Goal: Task Accomplishment & Management: Manage account settings

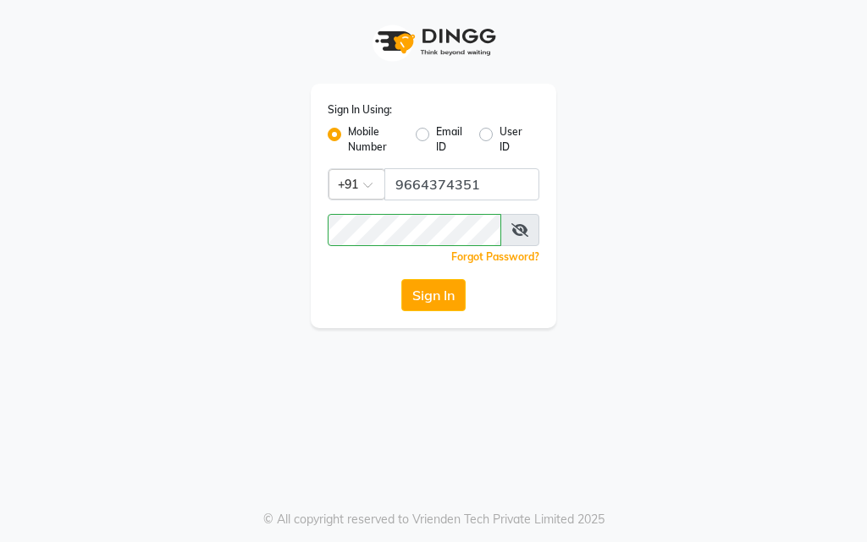
click at [437, 294] on button "Sign In" at bounding box center [433, 295] width 64 height 32
click at [455, 289] on button "Sign In" at bounding box center [433, 295] width 64 height 32
click at [482, 184] on input "9664374351" at bounding box center [461, 184] width 155 height 32
click at [447, 300] on button "Sign In" at bounding box center [433, 295] width 64 height 32
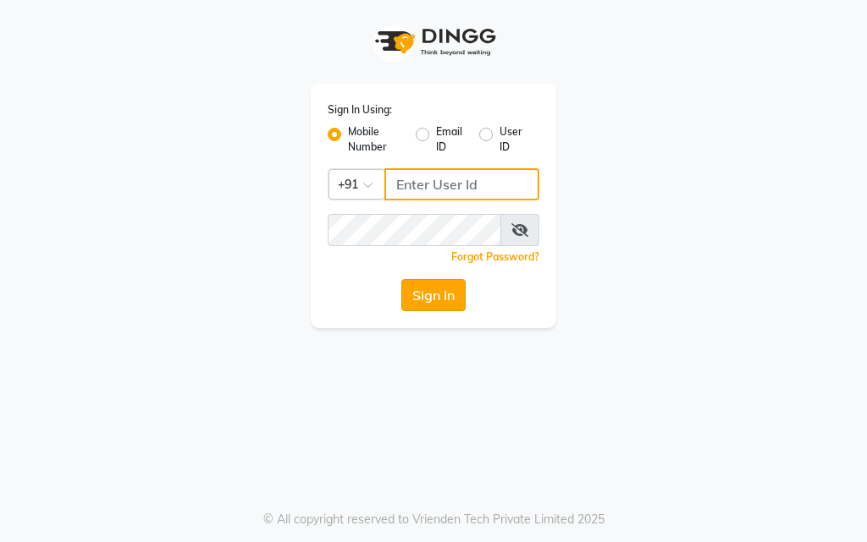
type input "9664374351"
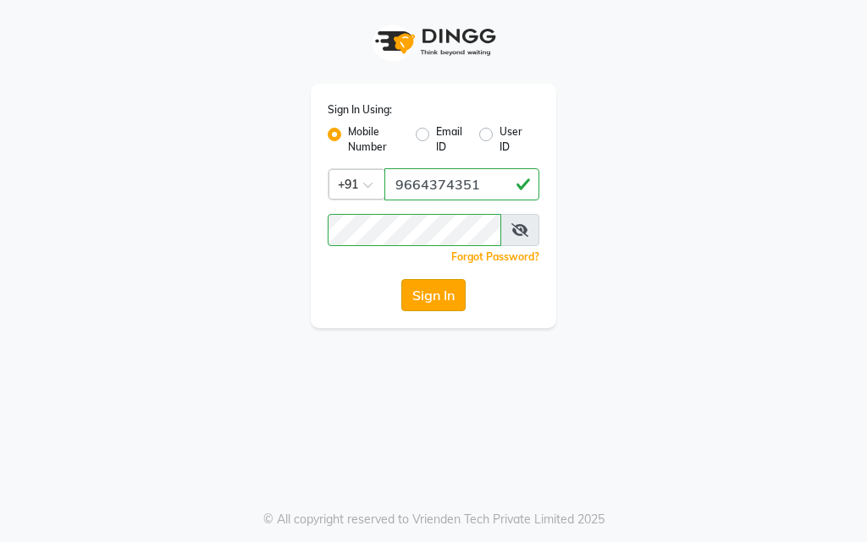
click at [434, 297] on button "Sign In" at bounding box center [433, 295] width 64 height 32
click at [425, 295] on button "Sign In" at bounding box center [433, 295] width 64 height 32
click at [423, 297] on button "Sign In" at bounding box center [433, 295] width 64 height 32
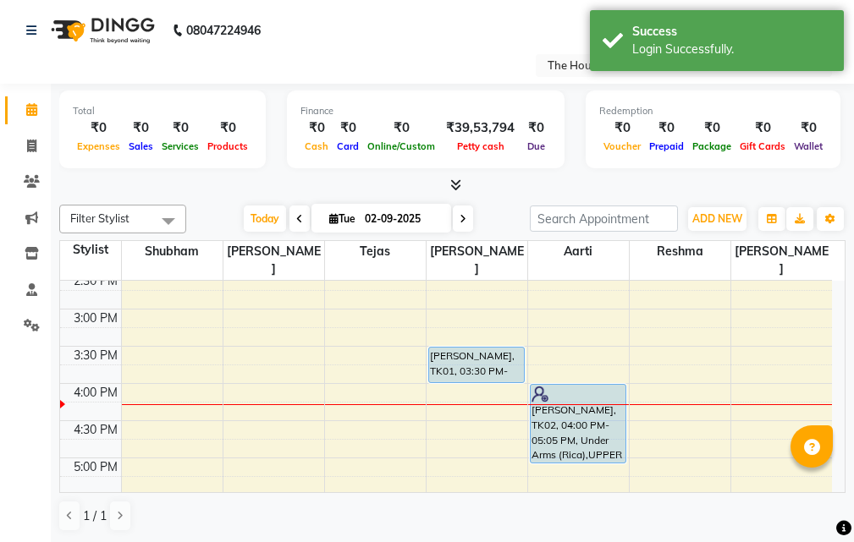
scroll to position [508, 0]
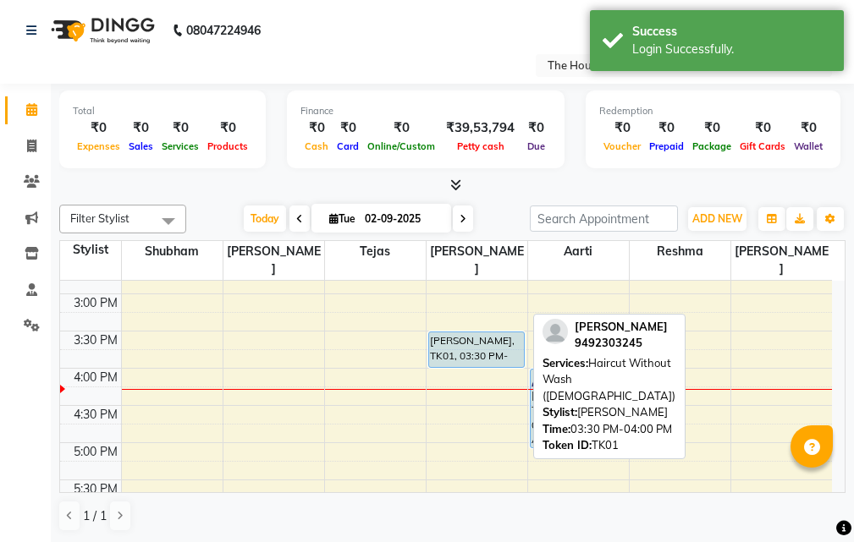
click at [490, 333] on div "[PERSON_NAME], TK01, 03:30 PM-04:00 PM, Haircut Without Wash ([DEMOGRAPHIC_DATA…" at bounding box center [476, 350] width 95 height 35
select select "5"
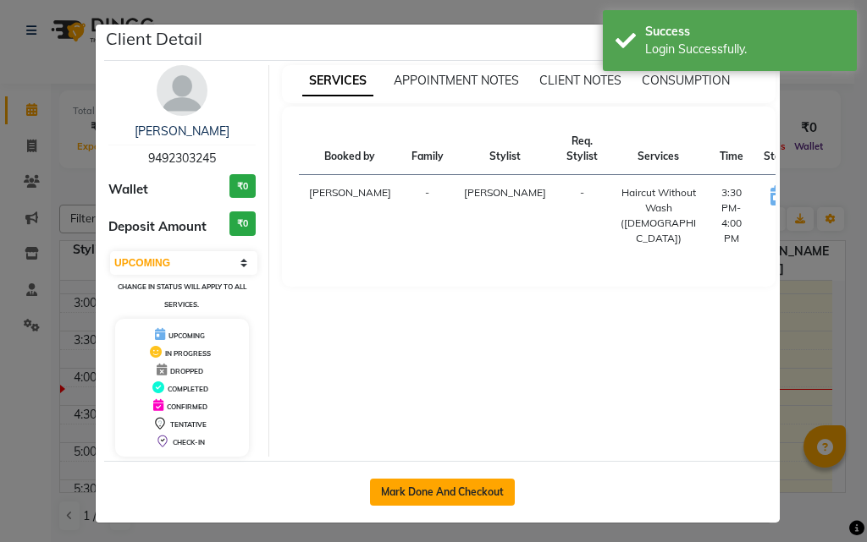
click at [480, 491] on button "Mark Done And Checkout" at bounding box center [442, 492] width 145 height 27
select select "26"
select select "service"
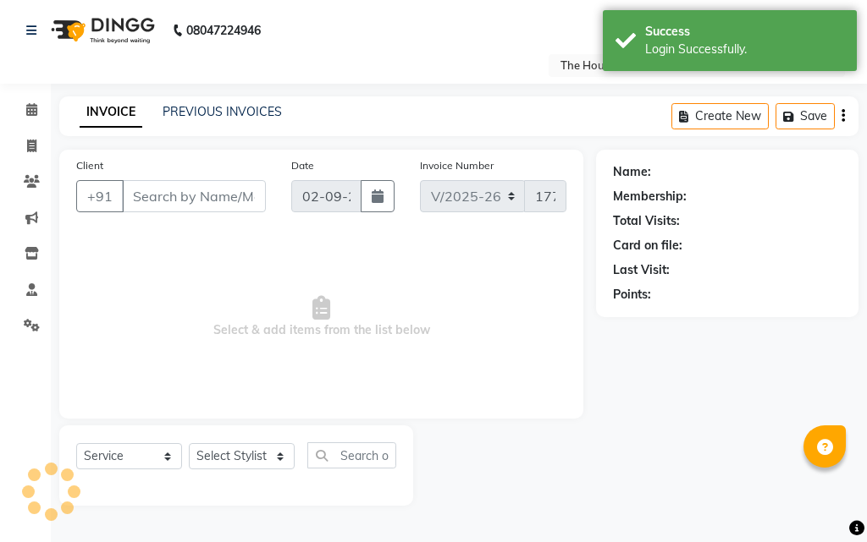
type input "9492303245"
select select "32779"
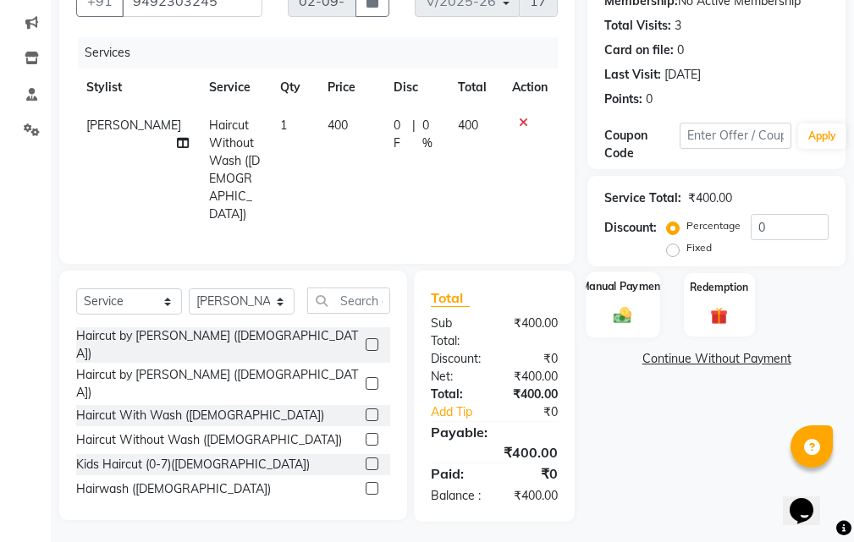
click at [605, 311] on div "Manual Payment" at bounding box center [623, 305] width 74 height 66
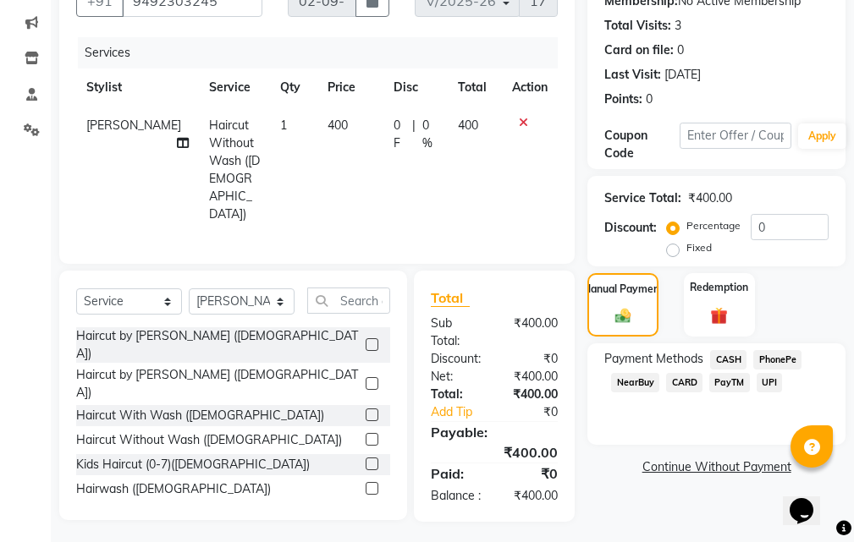
click at [771, 383] on span "UPI" at bounding box center [770, 382] width 26 height 19
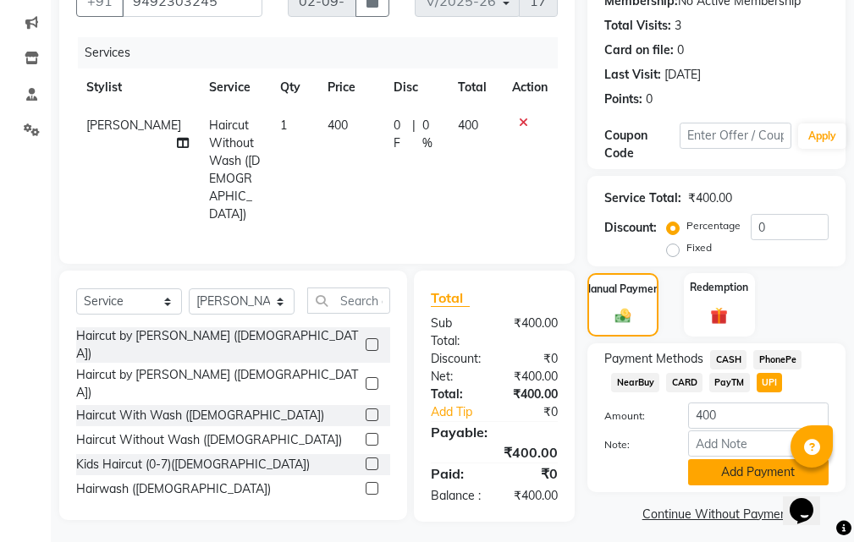
click at [716, 473] on button "Add Payment" at bounding box center [758, 472] width 140 height 26
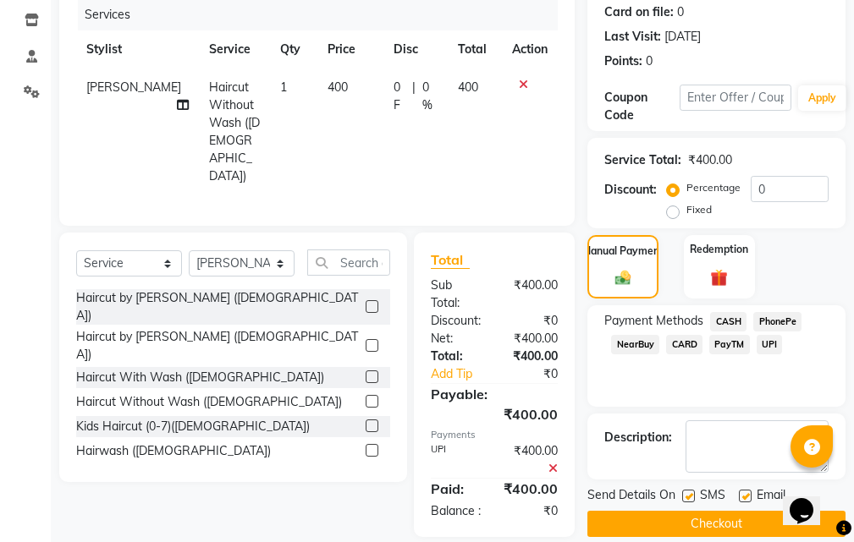
scroll to position [254, 0]
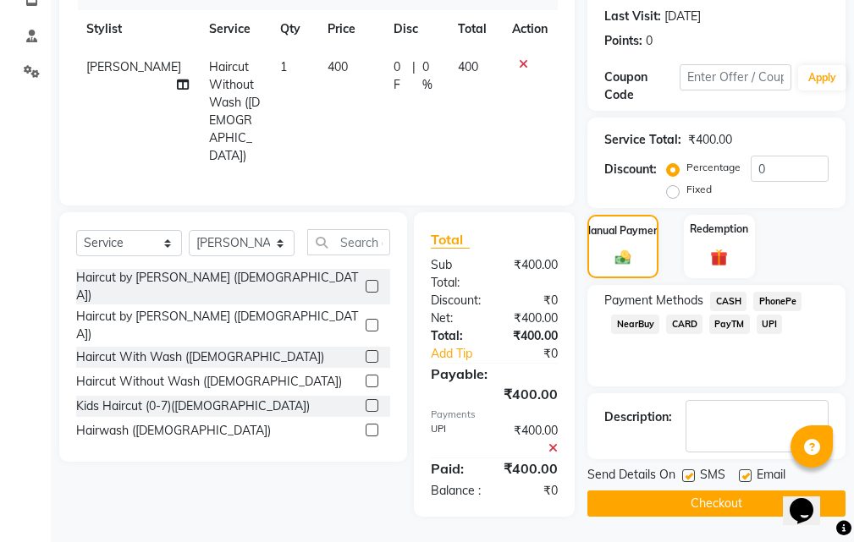
click at [700, 507] on button "Checkout" at bounding box center [716, 504] width 258 height 26
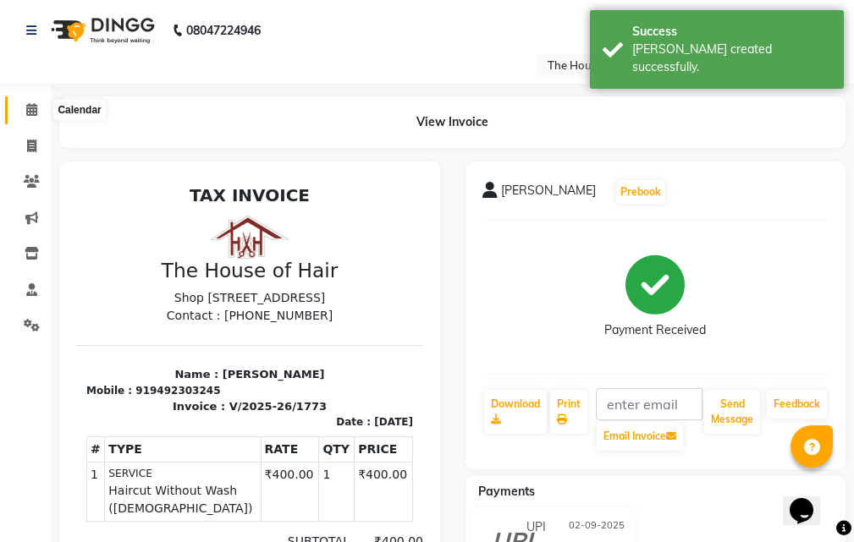
click at [33, 110] on icon at bounding box center [31, 109] width 11 height 13
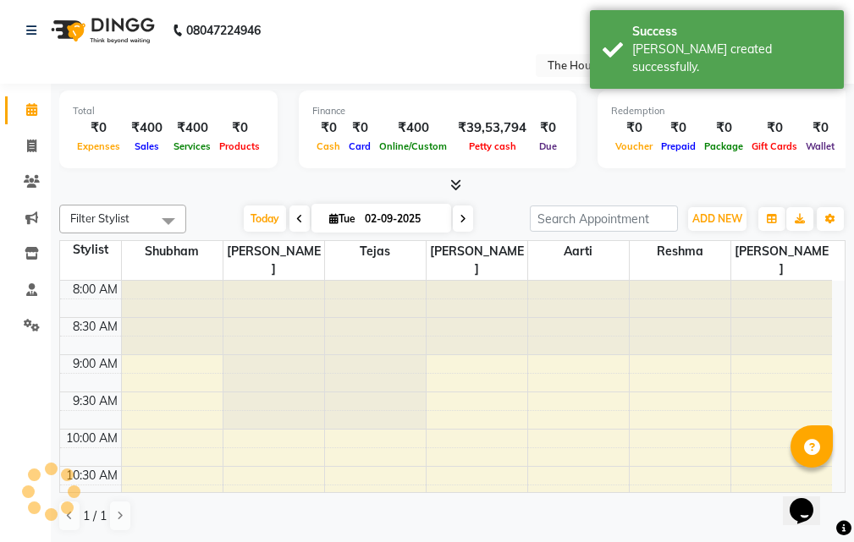
scroll to position [597, 0]
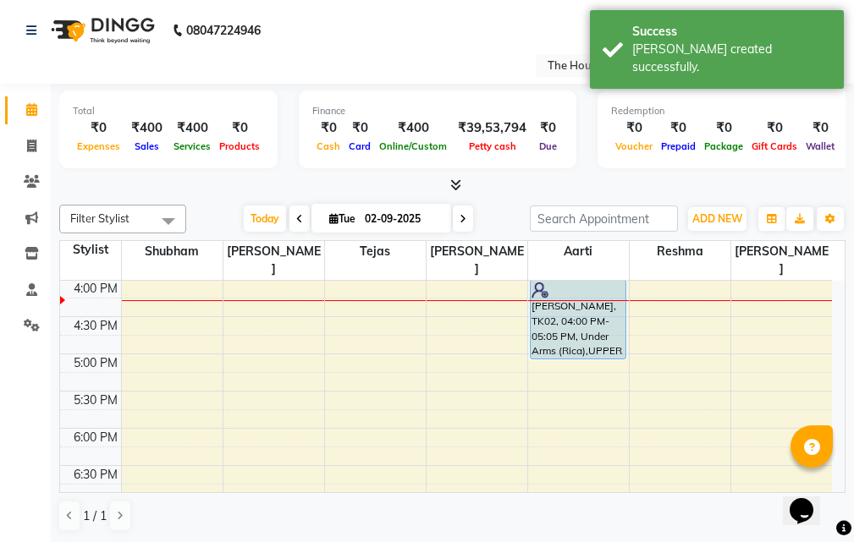
click at [455, 285] on div "8:00 AM 8:30 AM 9:00 AM 9:30 AM 10:00 AM 10:30 AM 11:00 AM 11:30 AM 12:00 PM 12…" at bounding box center [446, 205] width 772 height 1042
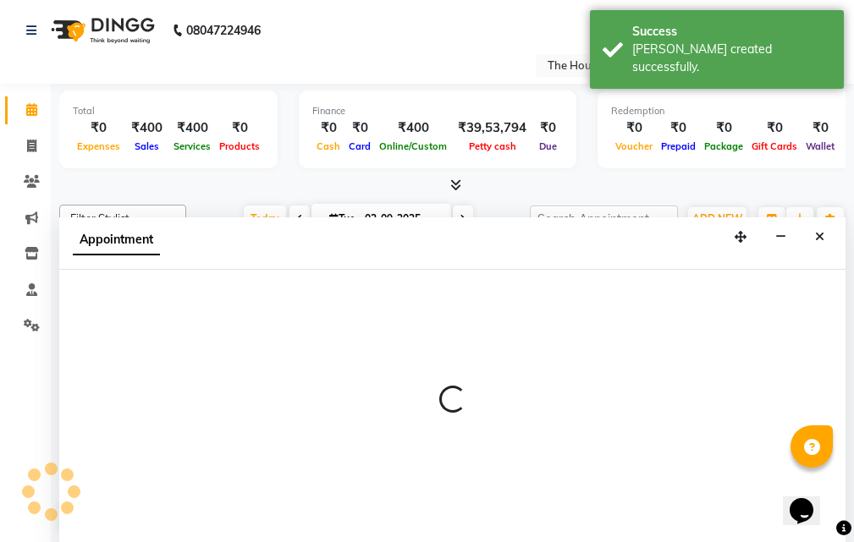
scroll to position [1, 0]
select select "32779"
select select "975"
select select "tentative"
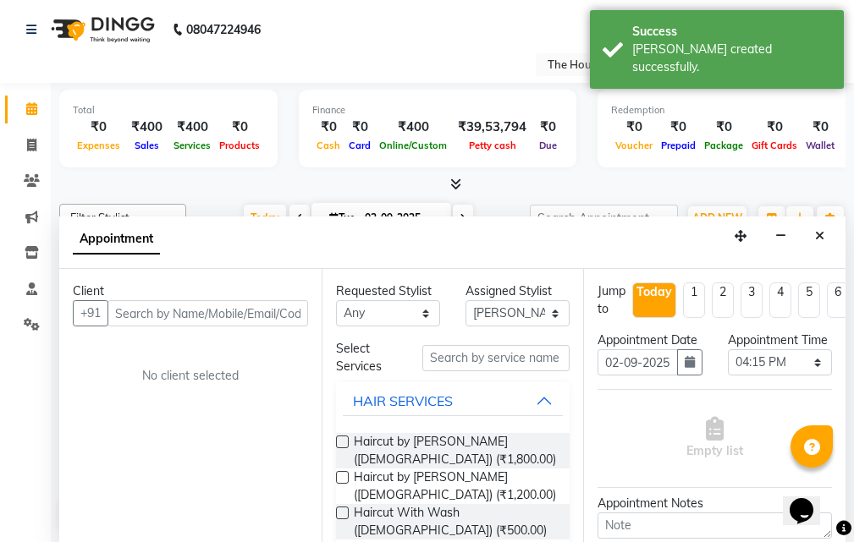
click at [205, 310] on input "text" at bounding box center [207, 313] width 201 height 26
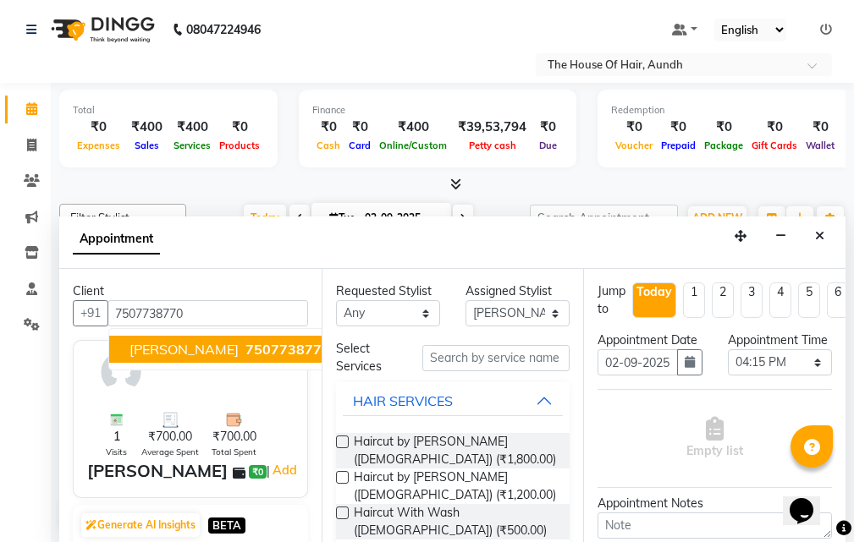
click at [245, 344] on span "7507738770" at bounding box center [287, 349] width 85 height 17
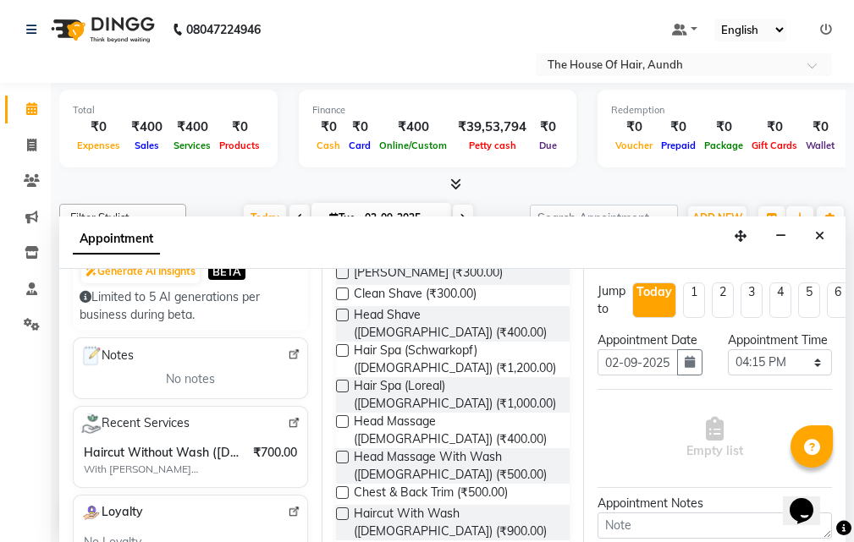
scroll to position [423, 0]
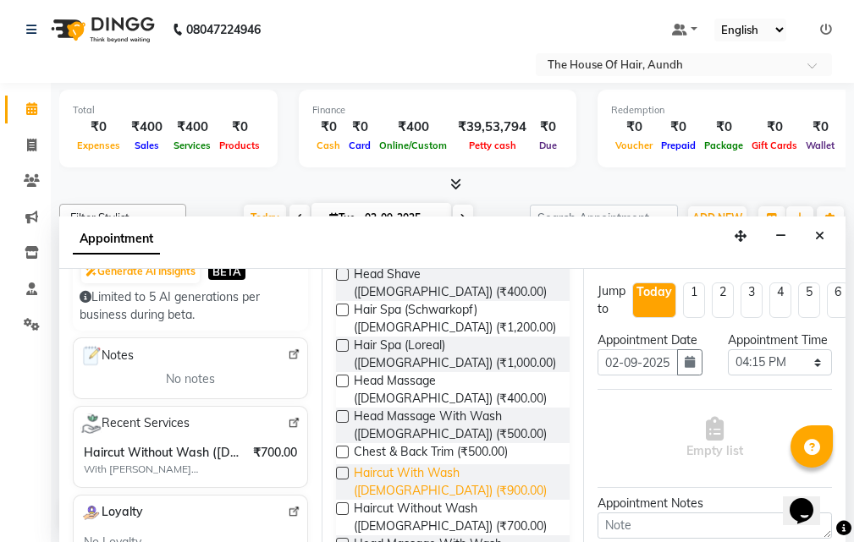
type input "7507738770"
click at [377, 465] on span "Haircut With Wash ([DEMOGRAPHIC_DATA]) (₹900.00)" at bounding box center [455, 483] width 203 height 36
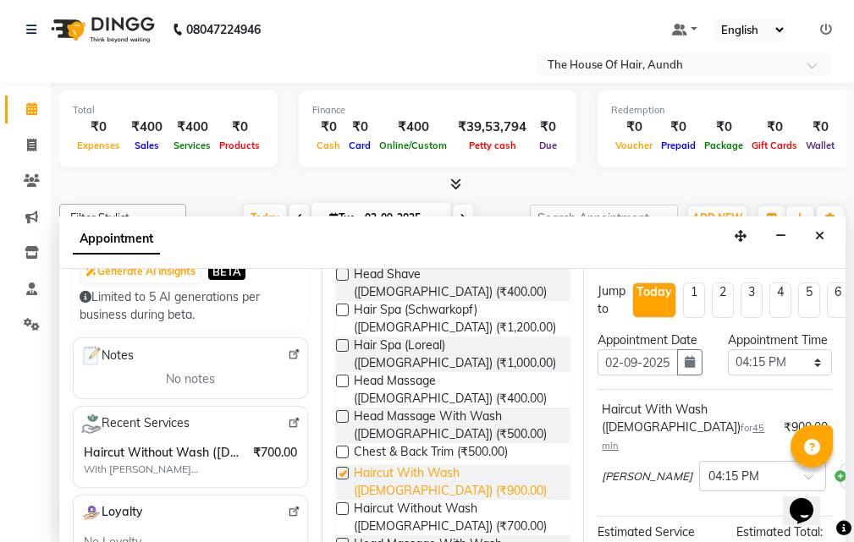
checkbox input "false"
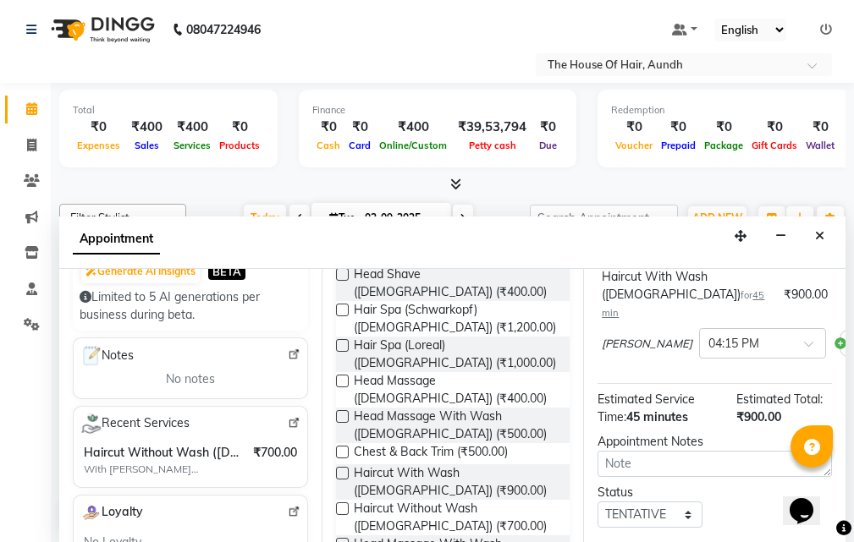
scroll to position [270, 0]
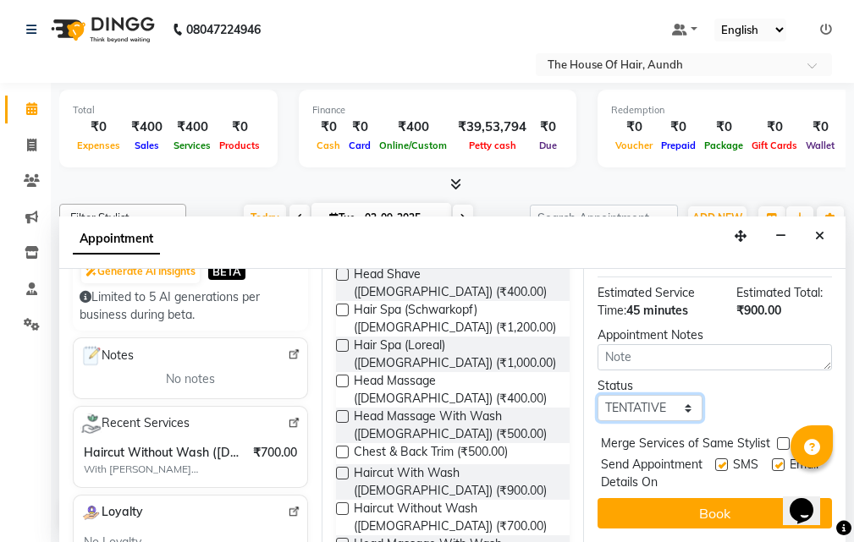
click at [619, 395] on select "Select TENTATIVE CONFIRM CHECK-IN UPCOMING" at bounding box center [649, 408] width 104 height 26
select select "upcoming"
click at [597, 395] on select "Select TENTATIVE CONFIRM CHECK-IN UPCOMING" at bounding box center [649, 408] width 104 height 26
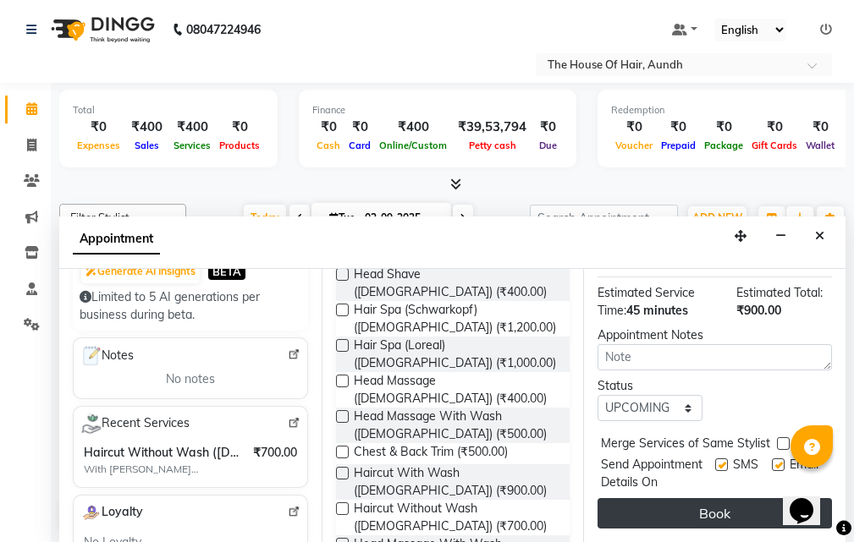
click at [668, 498] on button "Book" at bounding box center [714, 513] width 234 height 30
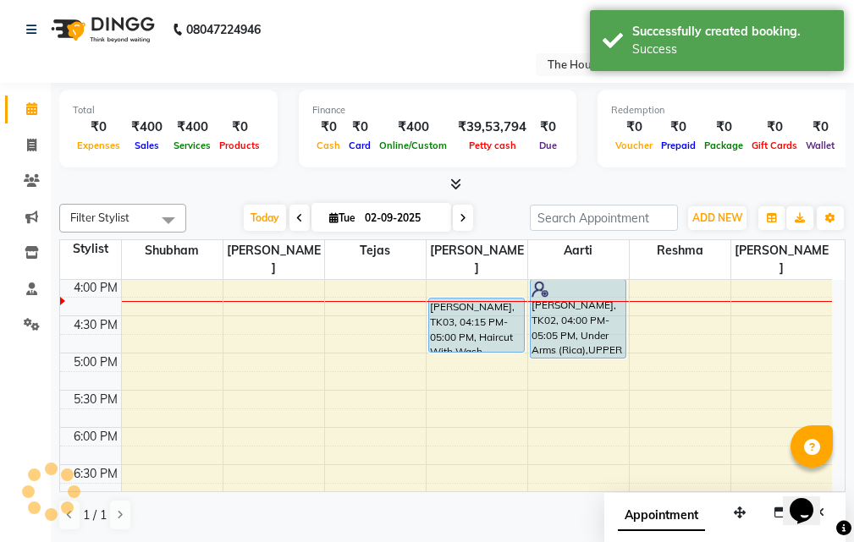
scroll to position [0, 0]
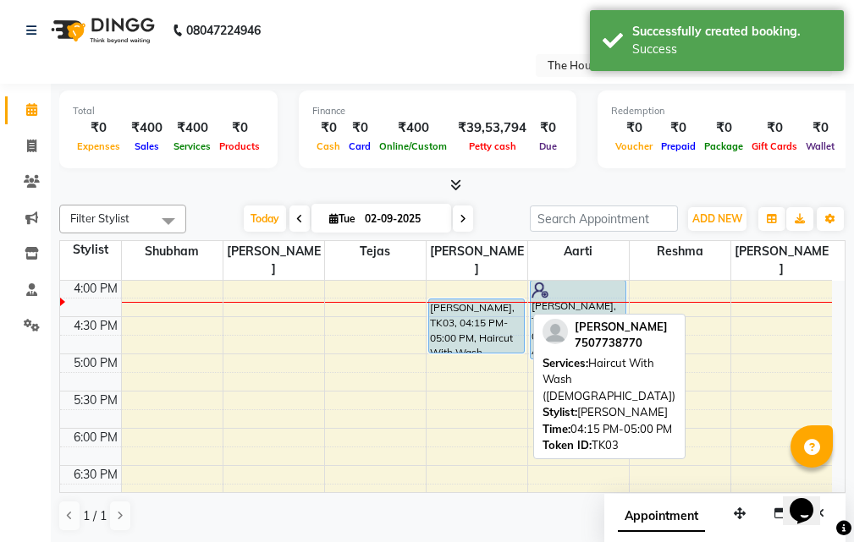
click at [473, 309] on div "[PERSON_NAME], TK03, 04:15 PM-05:00 PM, Haircut With Wash ([DEMOGRAPHIC_DATA])" at bounding box center [476, 326] width 95 height 53
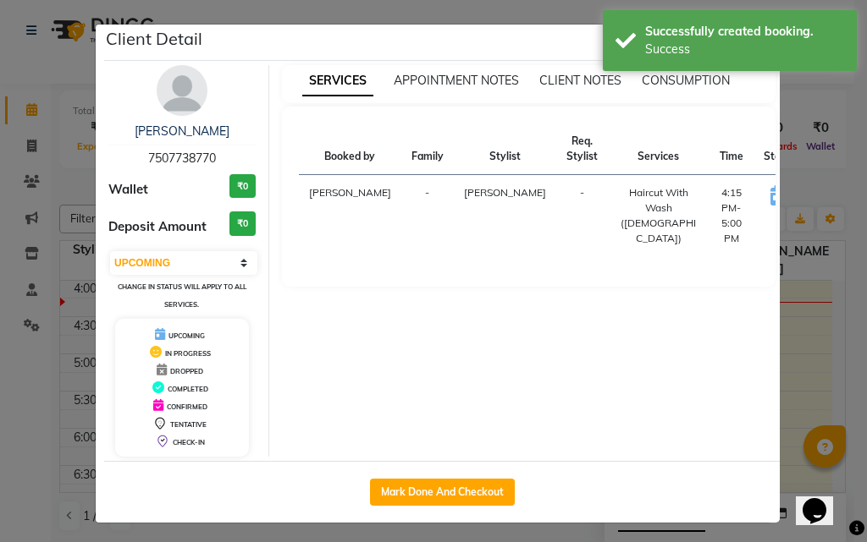
click at [817, 201] on button "START" at bounding box center [834, 197] width 35 height 21
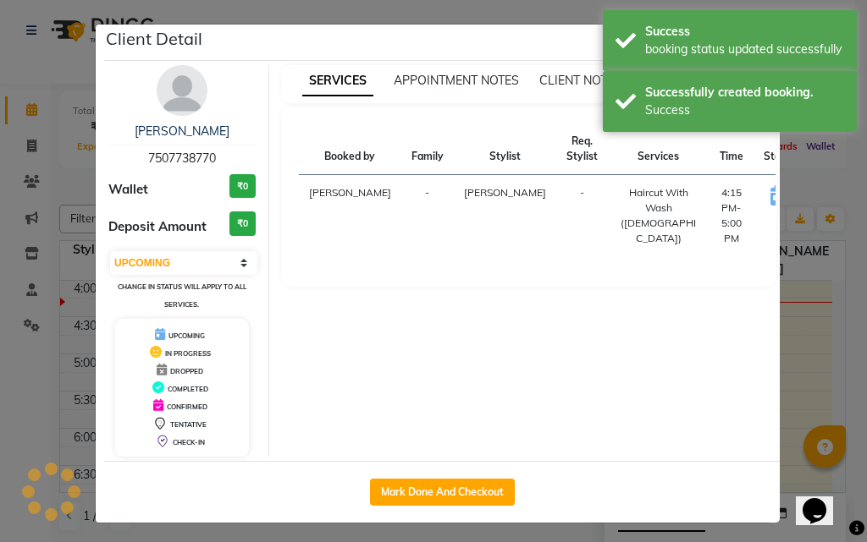
select select "1"
click at [808, 360] on ngb-modal-window "Client Detail [PERSON_NAME] 7507738770 Wallet ₹0 Deposit Amount ₹0 Select IN SE…" at bounding box center [433, 271] width 867 height 542
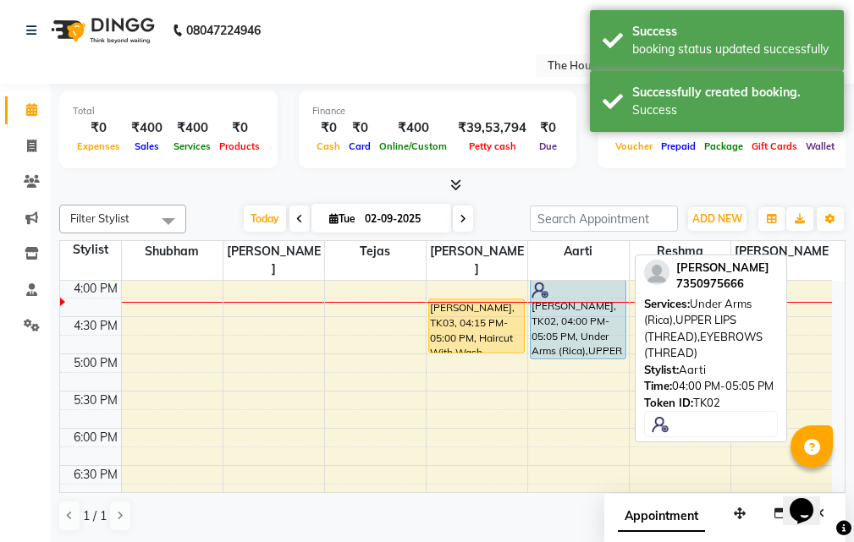
click at [588, 307] on div "[PERSON_NAME], TK02, 04:00 PM-05:05 PM, Under Arms (Rica),UPPER LIPS (THREAD),E…" at bounding box center [578, 320] width 95 height 78
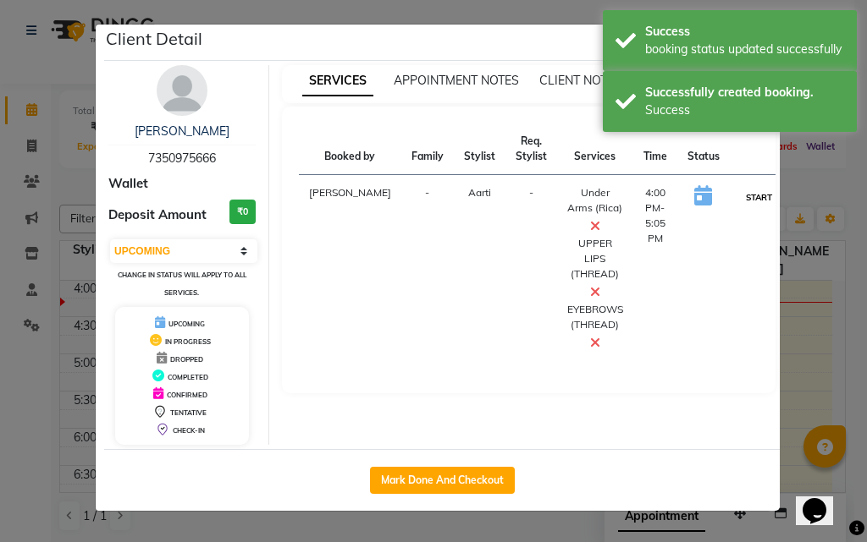
click at [741, 194] on button "START" at bounding box center [758, 197] width 35 height 21
select select "1"
click at [810, 353] on ngb-modal-window "Client Detail [PERSON_NAME] 7350975666 Wallet Deposit Amount ₹0 Select IN SERVI…" at bounding box center [433, 271] width 867 height 542
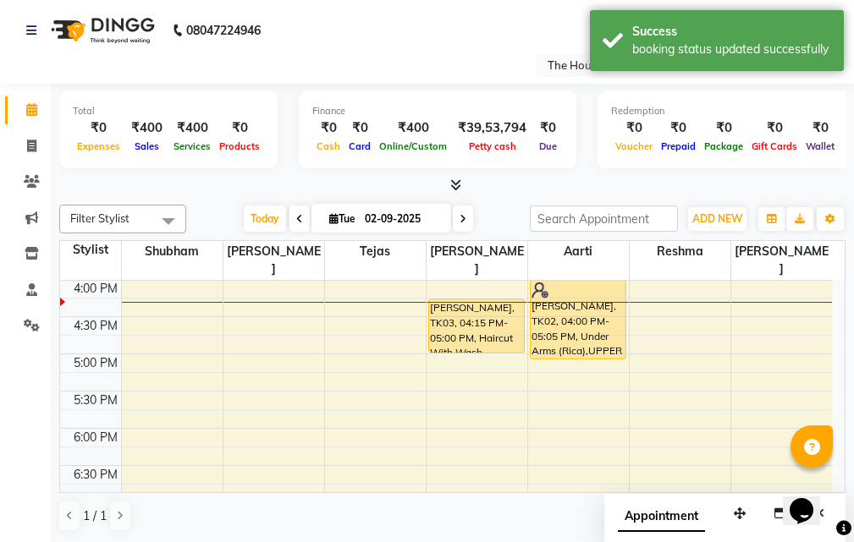
click at [432, 215] on input "02-09-2025" at bounding box center [402, 218] width 85 height 25
select select "9"
select select "2025"
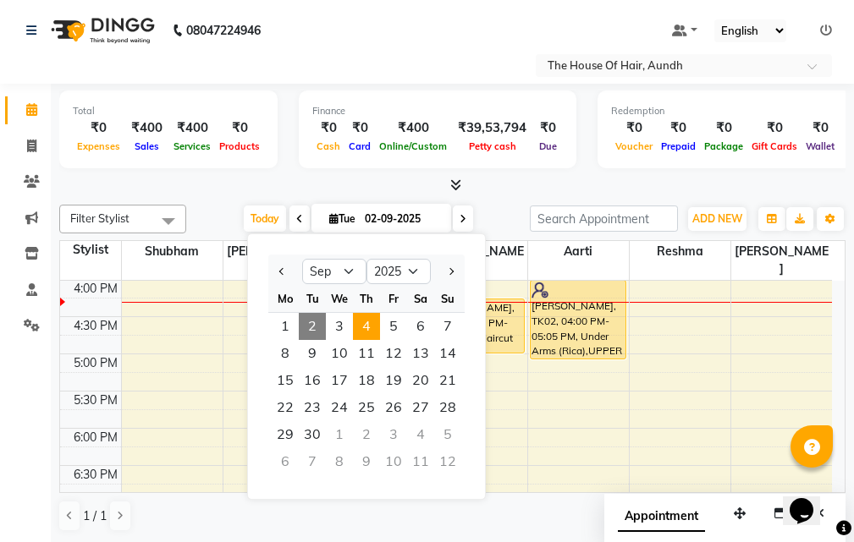
click at [365, 323] on span "4" at bounding box center [366, 326] width 27 height 27
type input "[DATE]"
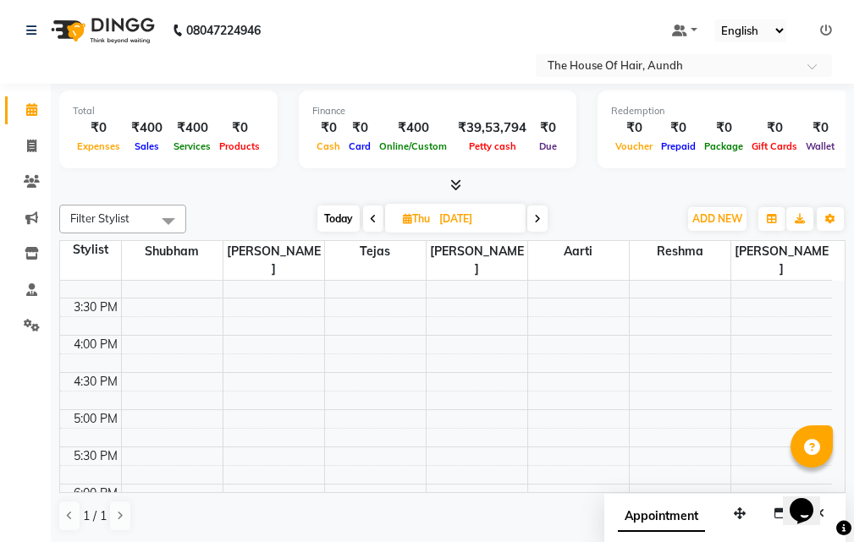
scroll to position [512, 0]
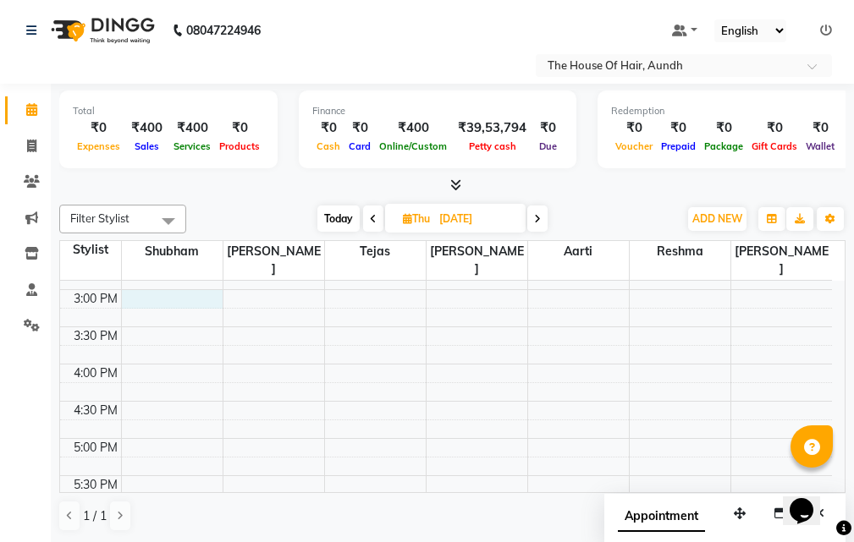
click at [157, 275] on div "8:00 AM 8:30 AM 9:00 AM 9:30 AM 10:00 AM 10:30 AM 11:00 AM 11:30 AM 12:00 PM 12…" at bounding box center [446, 290] width 772 height 1042
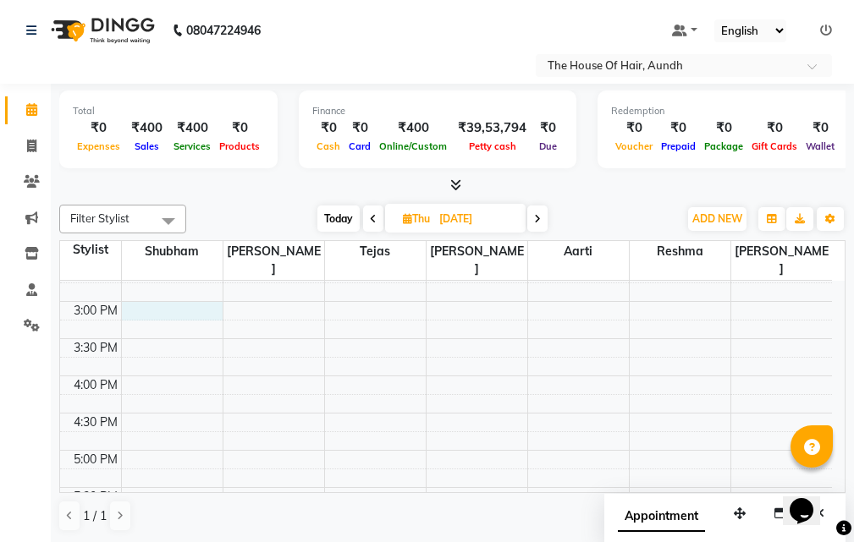
select select "1059"
select select "885"
select select "tentative"
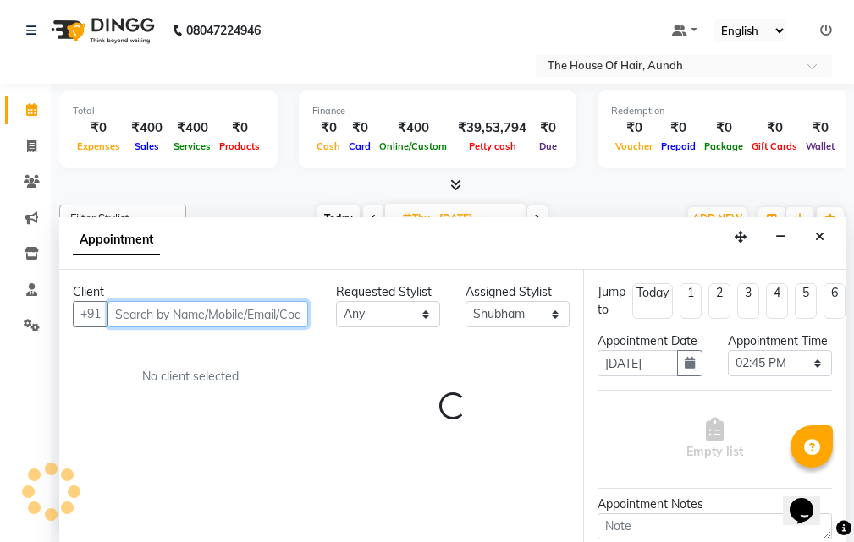
scroll to position [1, 0]
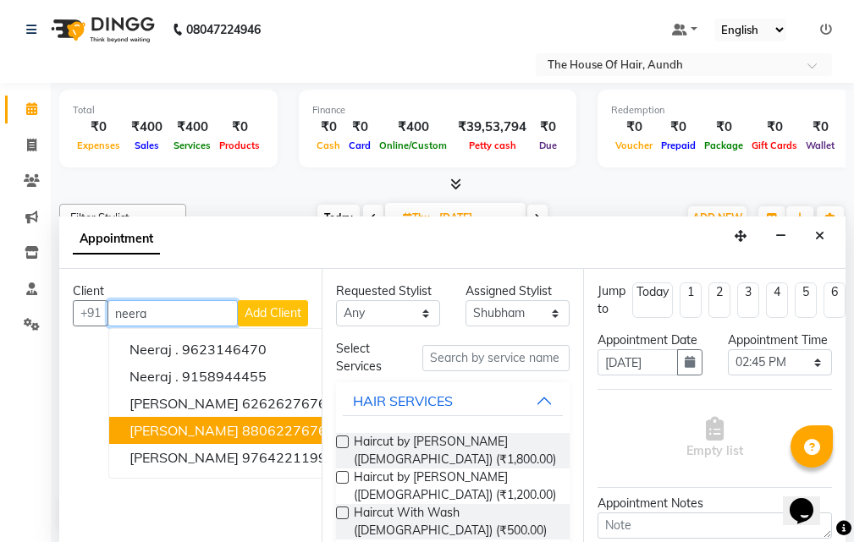
click at [239, 428] on button "[PERSON_NAME] 8806227676" at bounding box center [228, 430] width 238 height 27
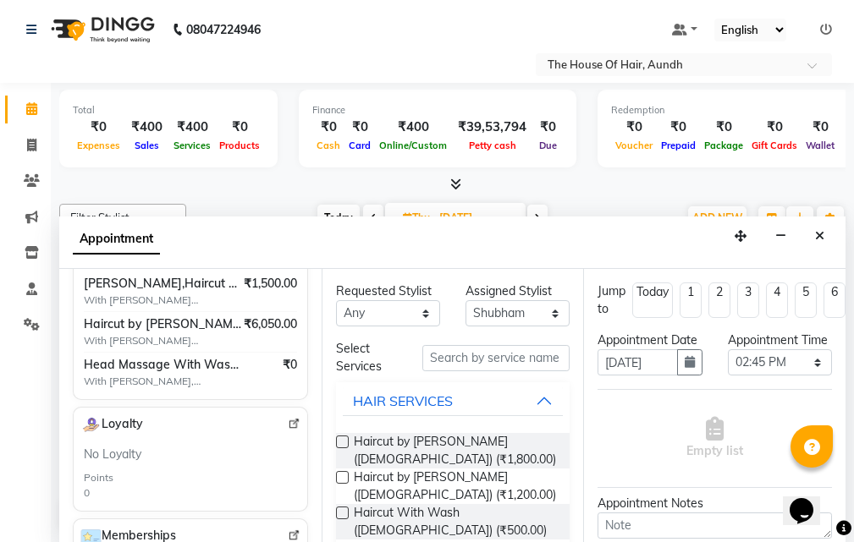
scroll to position [0, 0]
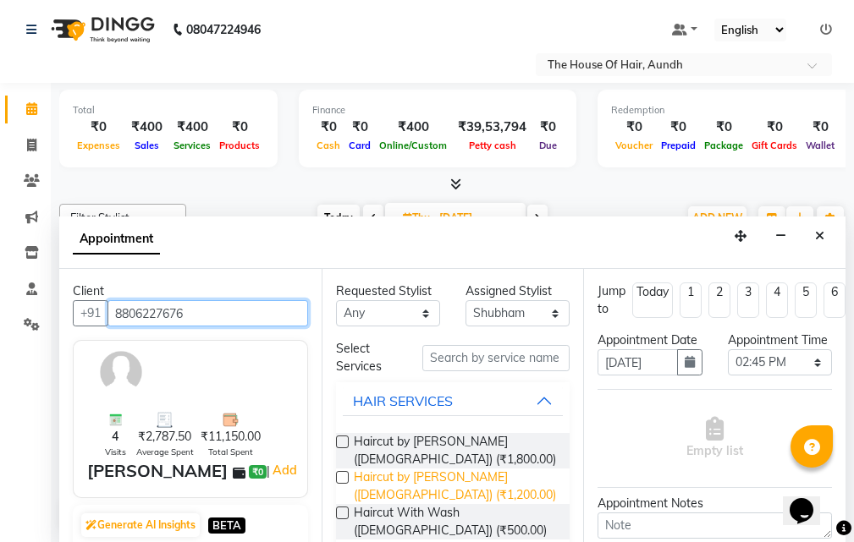
type input "8806227676"
click at [412, 492] on span "Haircut by [PERSON_NAME] ([DEMOGRAPHIC_DATA]) (₹1,200.00)" at bounding box center [455, 487] width 203 height 36
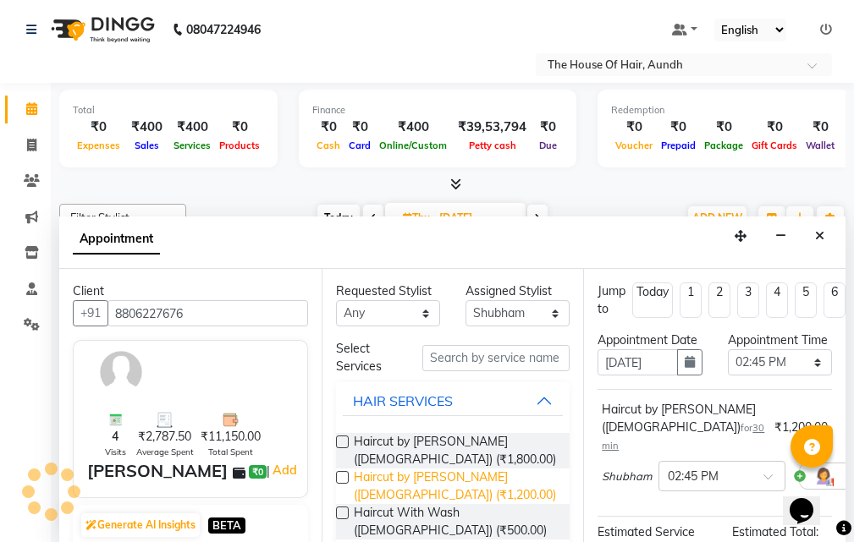
click at [402, 485] on span "Haircut by [PERSON_NAME] ([DEMOGRAPHIC_DATA]) (₹1,200.00)" at bounding box center [455, 487] width 203 height 36
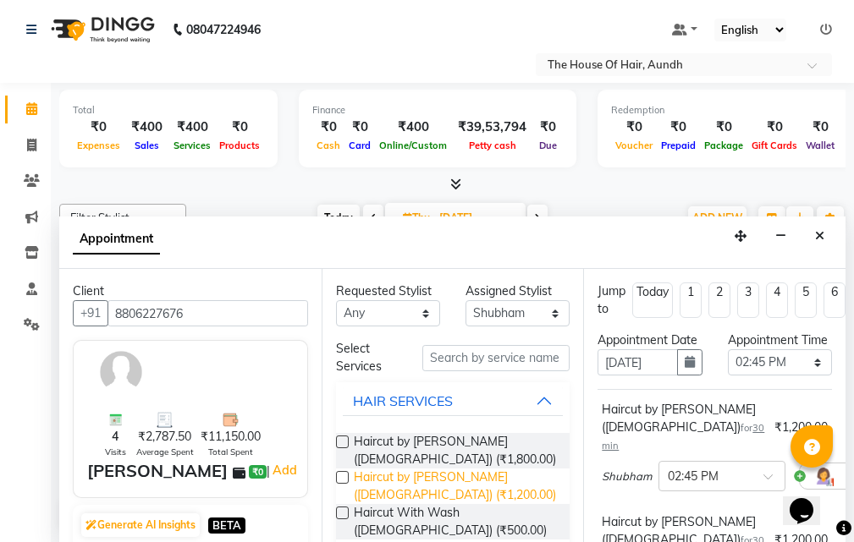
click at [402, 485] on span "Haircut by [PERSON_NAME] ([DEMOGRAPHIC_DATA]) (₹1,200.00)" at bounding box center [455, 487] width 203 height 36
checkbox input "false"
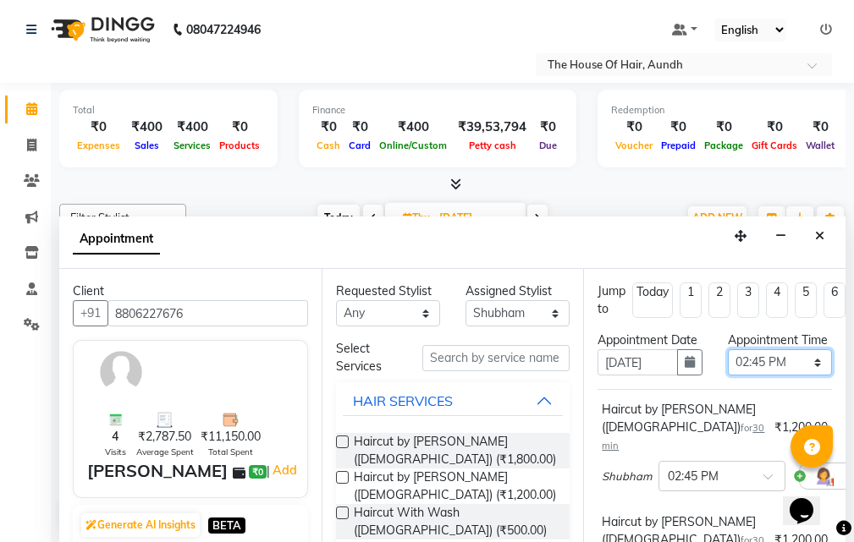
click at [762, 376] on select "Select 09:00 AM 09:15 AM 09:30 AM 09:45 AM 10:00 AM 10:15 AM 10:30 AM 10:45 AM …" at bounding box center [780, 362] width 104 height 26
select select "900"
click at [728, 367] on select "Select 09:00 AM 09:15 AM 09:30 AM 09:45 AM 10:00 AM 10:15 AM 10:30 AM 10:45 AM …" at bounding box center [780, 362] width 104 height 26
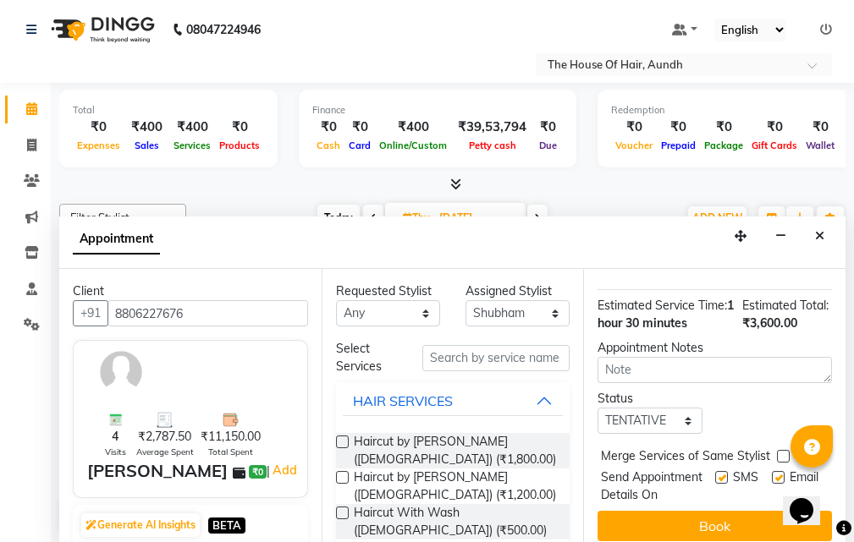
scroll to position [477, 0]
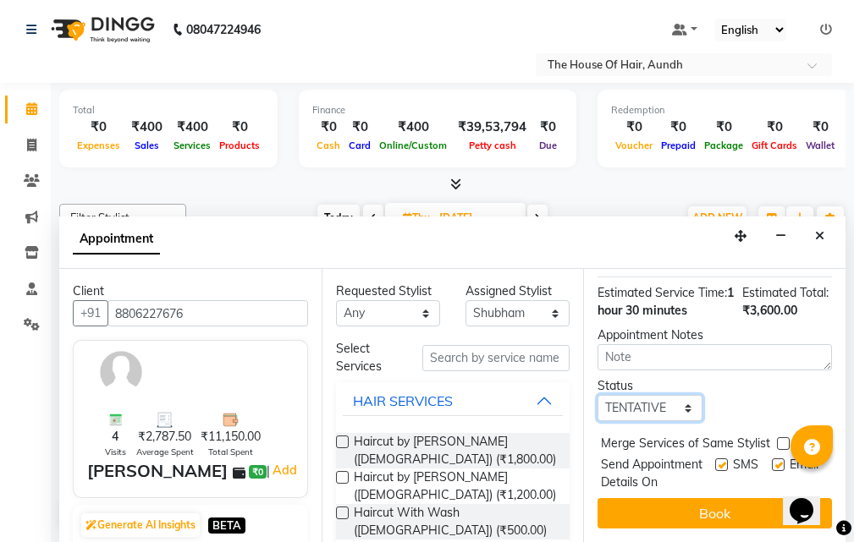
click at [657, 395] on select "Select TENTATIVE CONFIRM UPCOMING" at bounding box center [649, 408] width 104 height 26
select select "upcoming"
click at [597, 395] on select "Select TENTATIVE CONFIRM UPCOMING" at bounding box center [649, 408] width 104 height 26
click at [780, 437] on label at bounding box center [783, 443] width 13 height 13
click at [780, 440] on input "checkbox" at bounding box center [782, 445] width 11 height 11
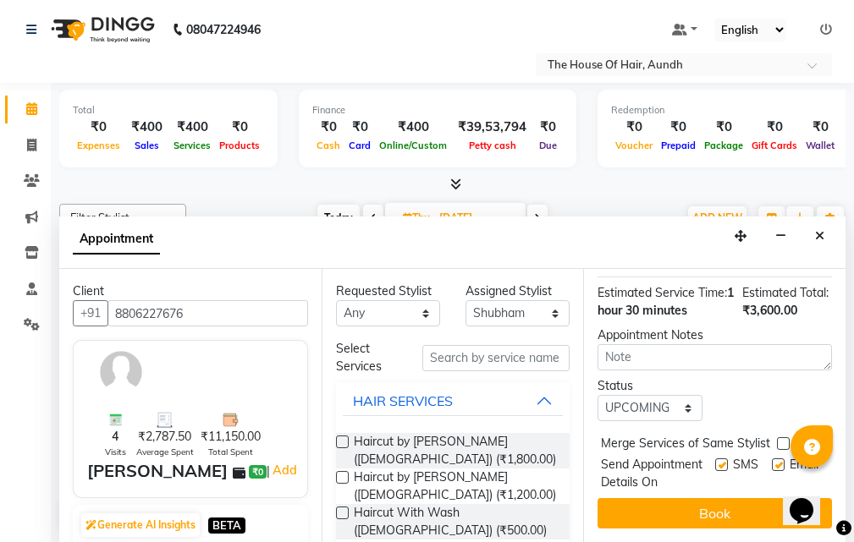
checkbox input "true"
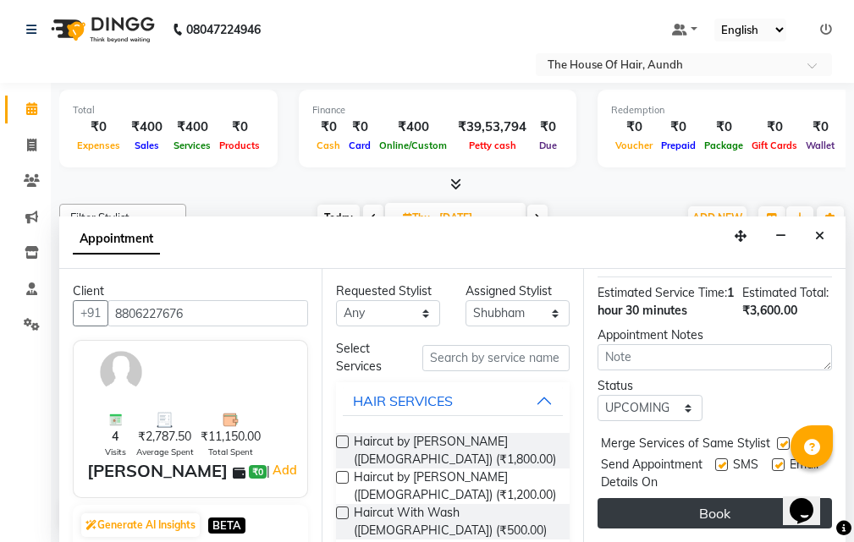
click at [749, 498] on button "Book" at bounding box center [714, 513] width 234 height 30
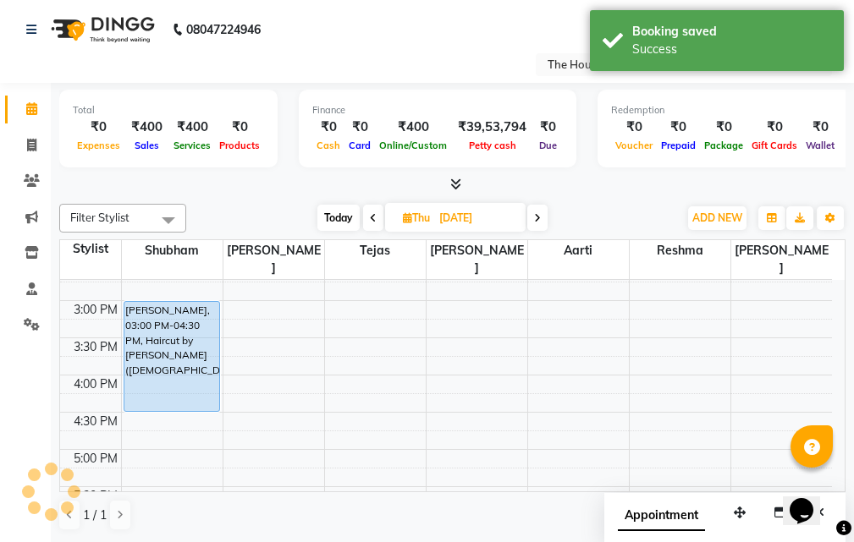
scroll to position [0, 0]
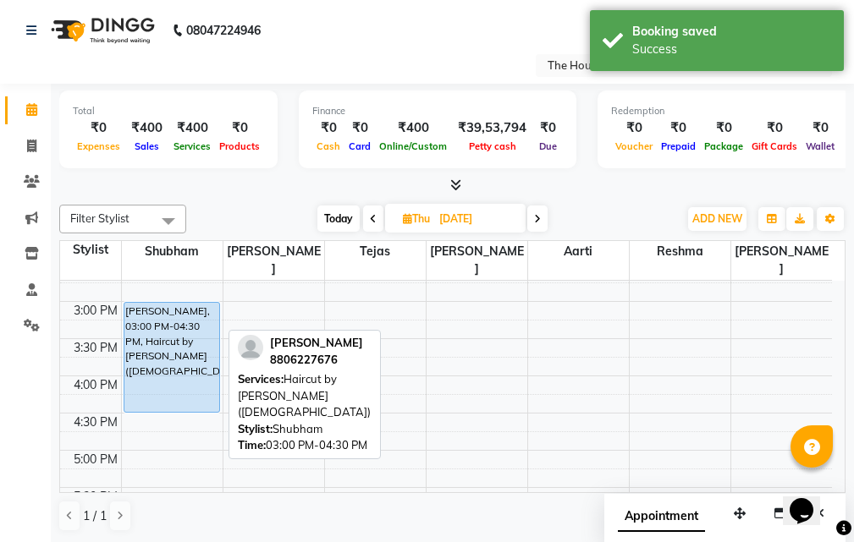
click at [201, 347] on div "[PERSON_NAME], 03:00 PM-04:30 PM, Haircut by [PERSON_NAME] ([DEMOGRAPHIC_DATA])" at bounding box center [171, 357] width 95 height 109
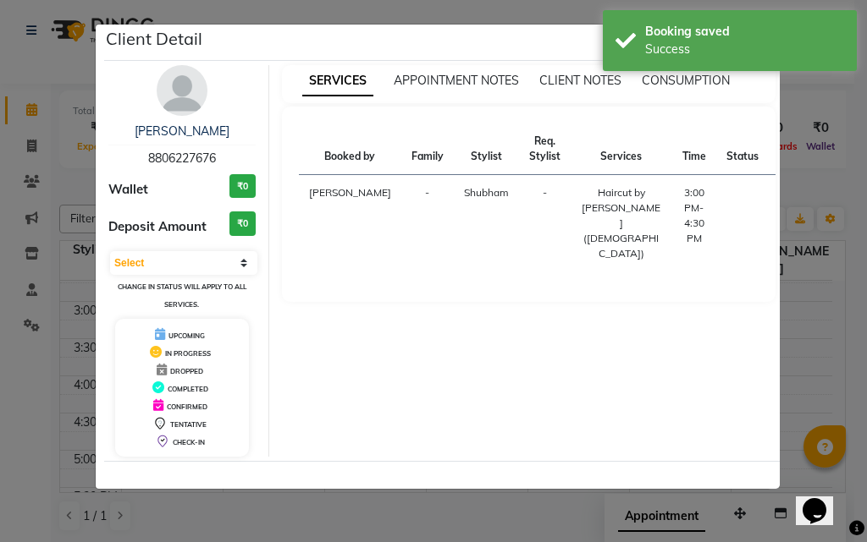
click at [814, 386] on ngb-modal-window "Client Detail [PERSON_NAME] 8806227676 Wallet ₹0 Deposit Amount ₹0 Select CONFI…" at bounding box center [433, 271] width 867 height 542
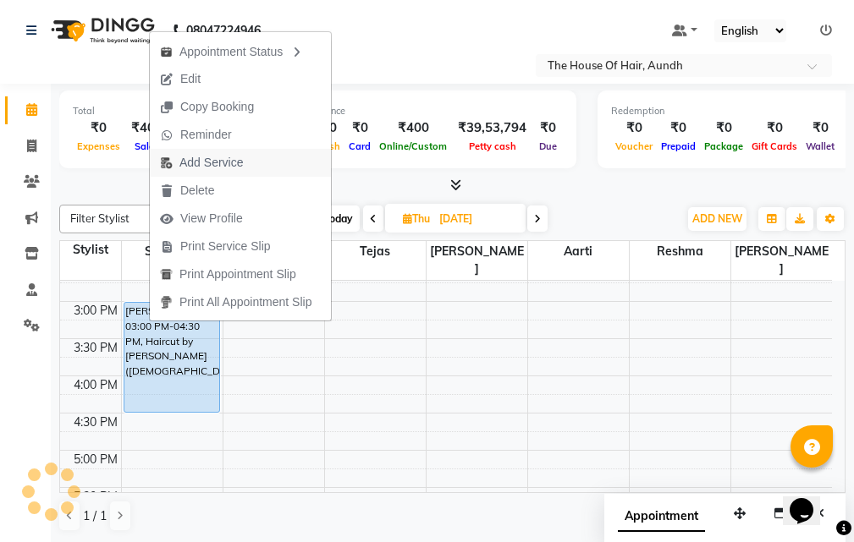
click at [254, 157] on button "Add Service" at bounding box center [240, 163] width 181 height 28
select select "1059"
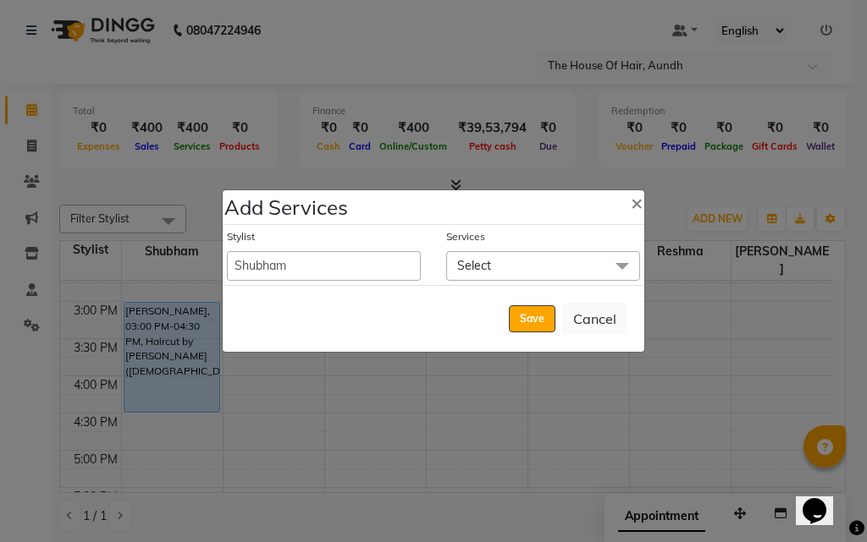
click at [514, 261] on span "Select" at bounding box center [543, 266] width 194 height 30
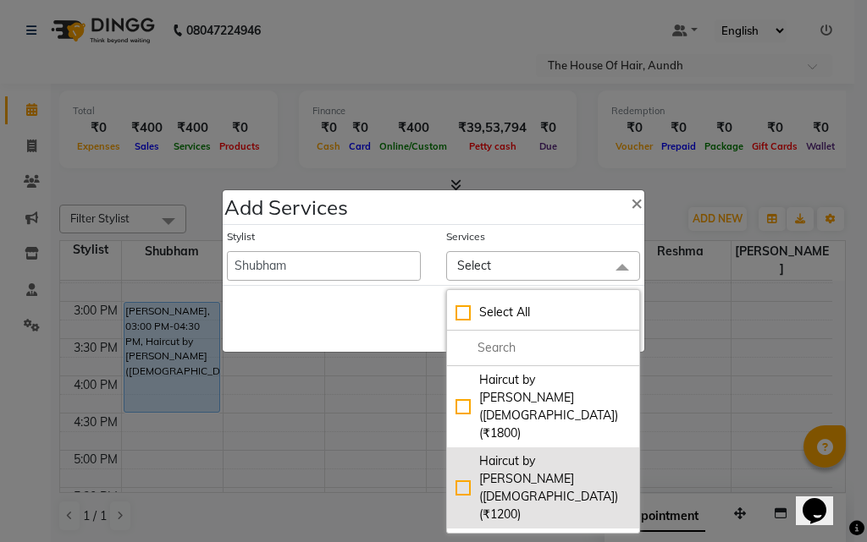
click at [540, 453] on div "Haircut by [PERSON_NAME] ([DEMOGRAPHIC_DATA]) (₹1200)" at bounding box center [542, 488] width 175 height 71
checkbox input "true"
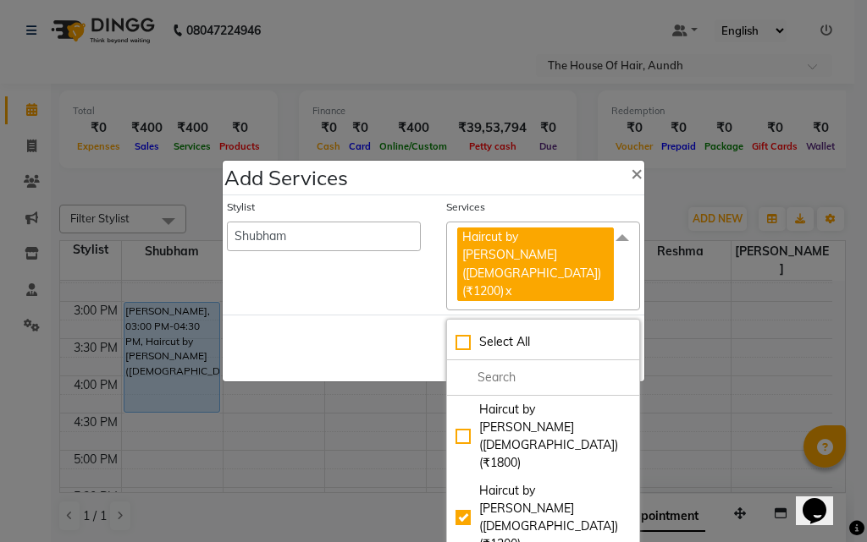
click at [338, 330] on div "Save Cancel" at bounding box center [433, 348] width 421 height 67
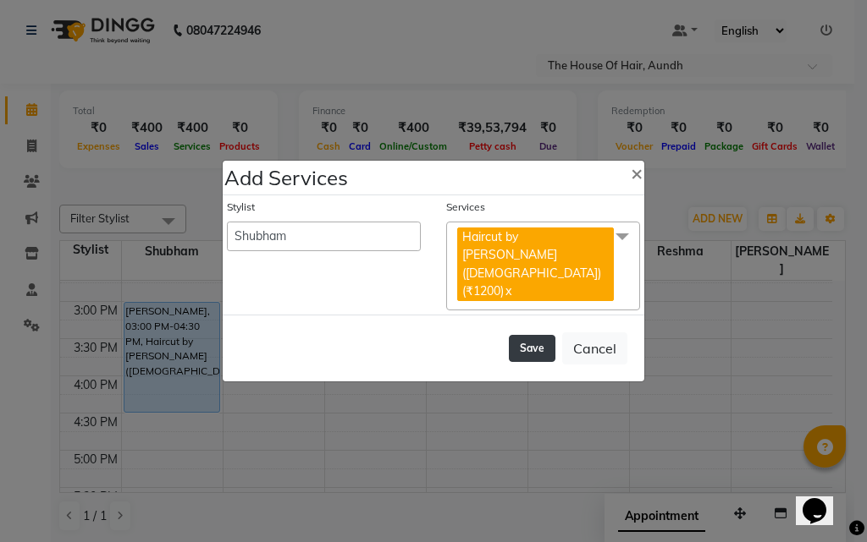
click at [545, 338] on button "Save" at bounding box center [532, 348] width 47 height 27
select select "26084"
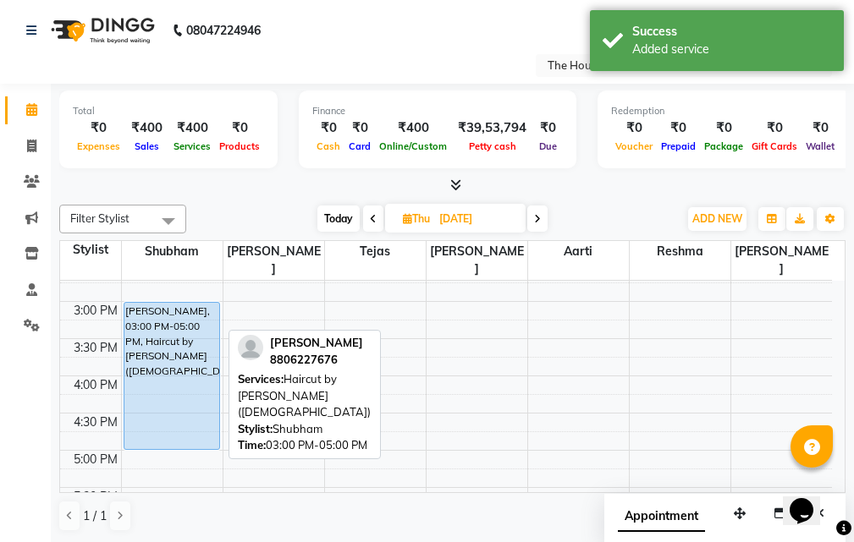
click at [156, 332] on div "[PERSON_NAME], 03:00 PM-05:00 PM, Haircut by [PERSON_NAME] ([DEMOGRAPHIC_DATA])" at bounding box center [171, 376] width 95 height 146
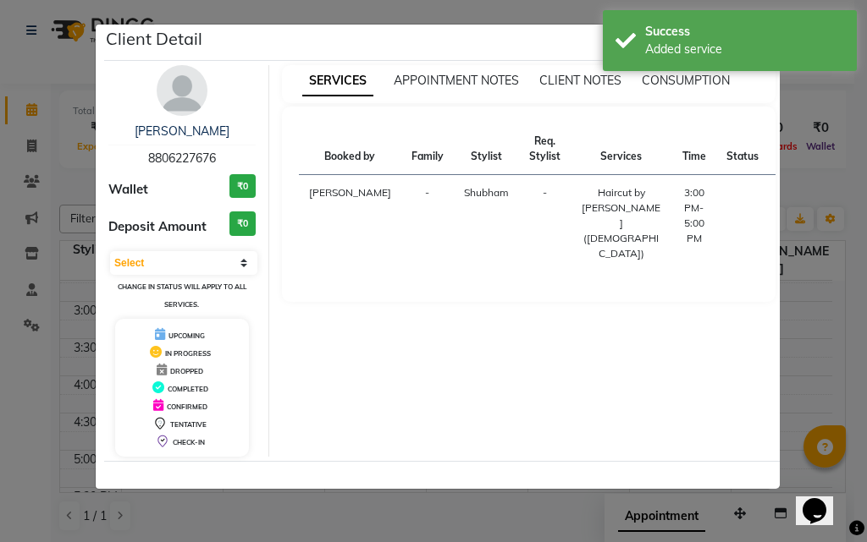
click at [789, 355] on ngb-modal-window "Client Detail [PERSON_NAME] 8806227676 Wallet ₹0 Deposit Amount ₹0 Select CONFI…" at bounding box center [433, 271] width 867 height 542
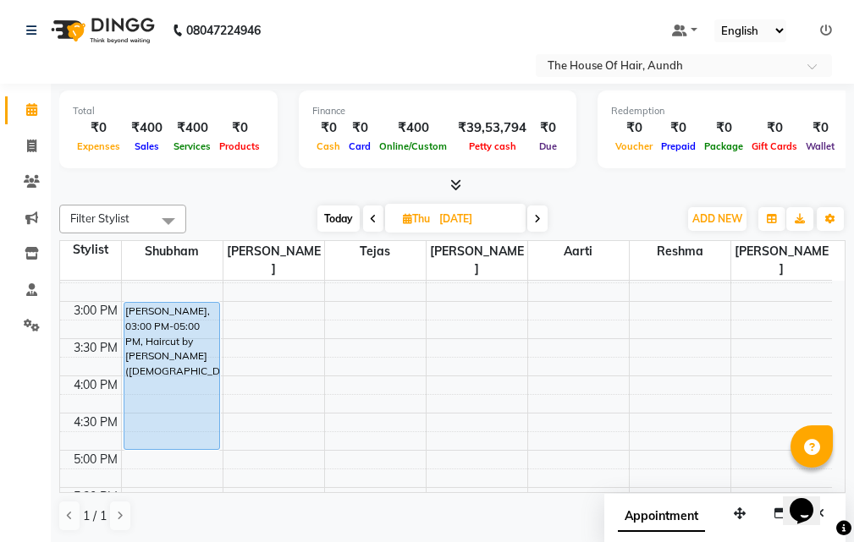
click at [341, 220] on span "Today" at bounding box center [338, 219] width 42 height 26
type input "02-09-2025"
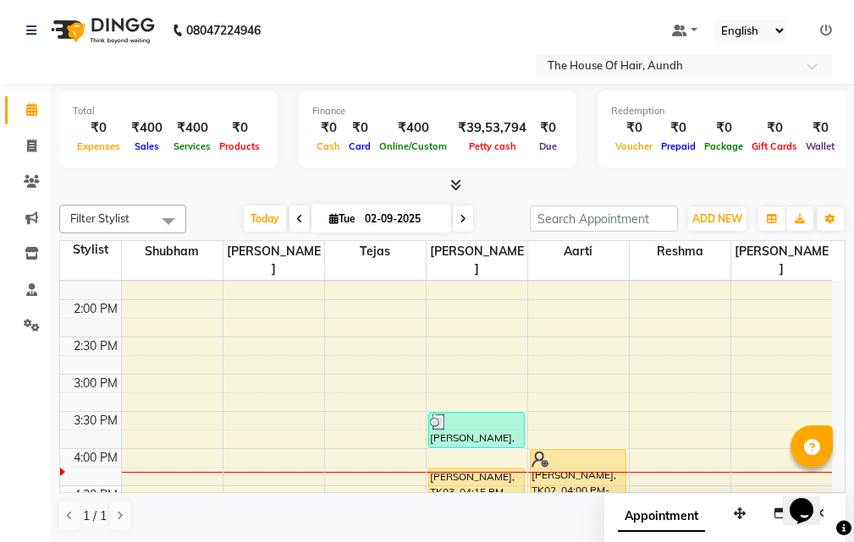
scroll to position [512, 0]
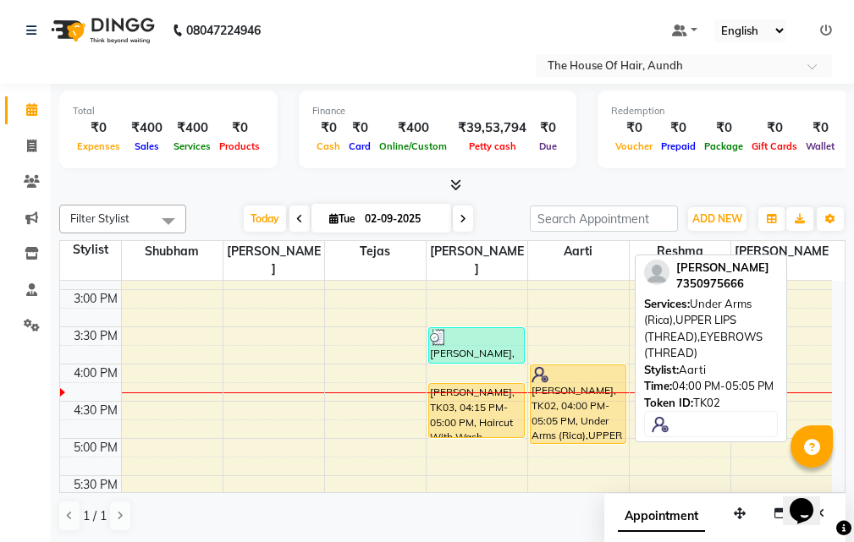
click at [585, 388] on div "[PERSON_NAME], TK02, 04:00 PM-05:05 PM, Under Arms (Rica),UPPER LIPS (THREAD),E…" at bounding box center [578, 405] width 95 height 78
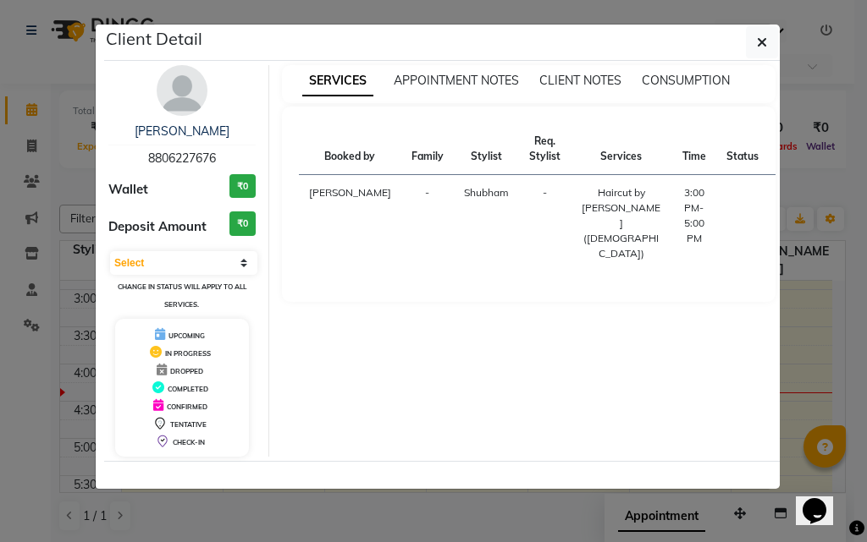
select select "1"
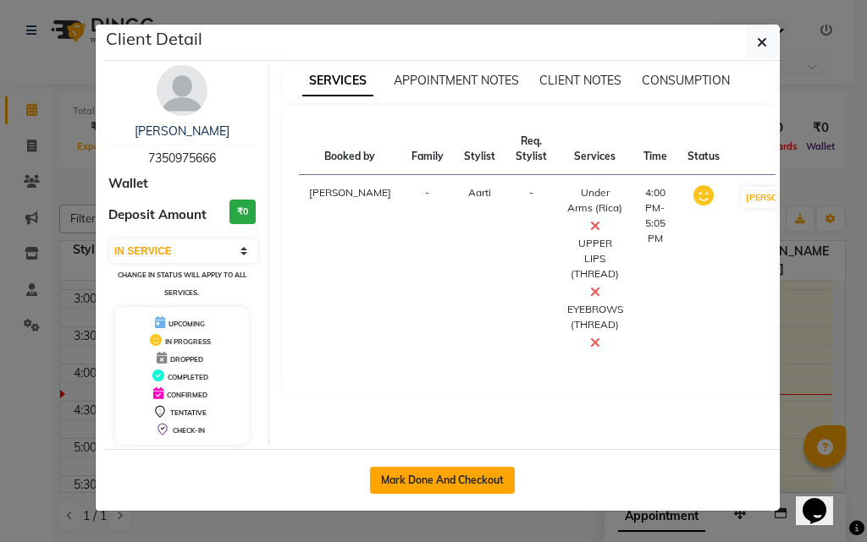
click at [497, 478] on button "Mark Done And Checkout" at bounding box center [442, 480] width 145 height 27
select select "service"
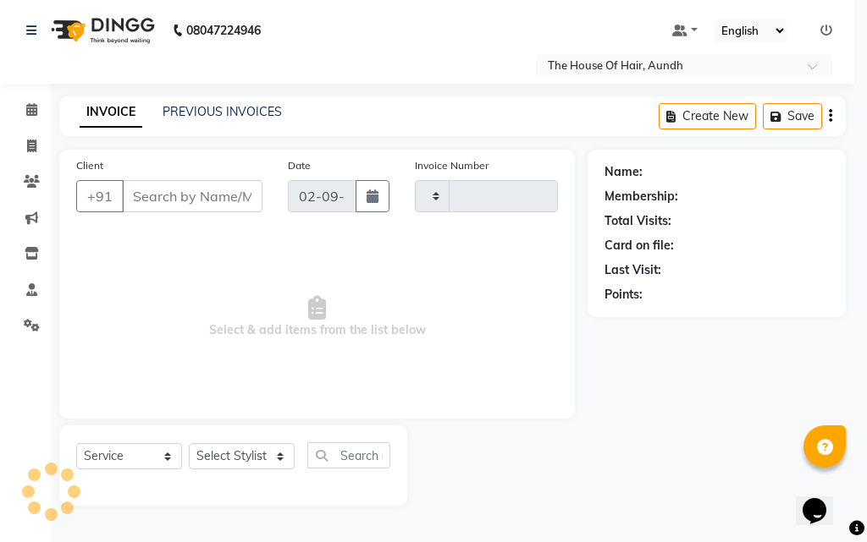
type input "1774"
select select "26"
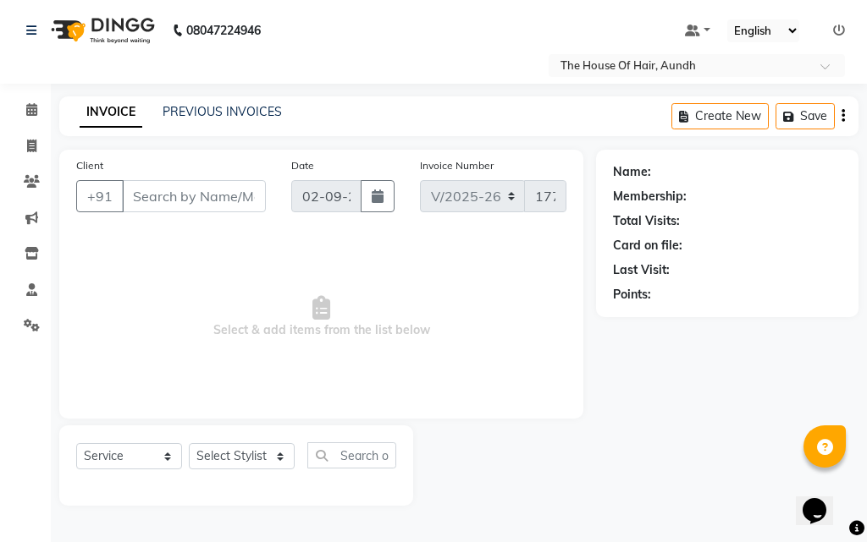
type input "7350975666"
select select "26084"
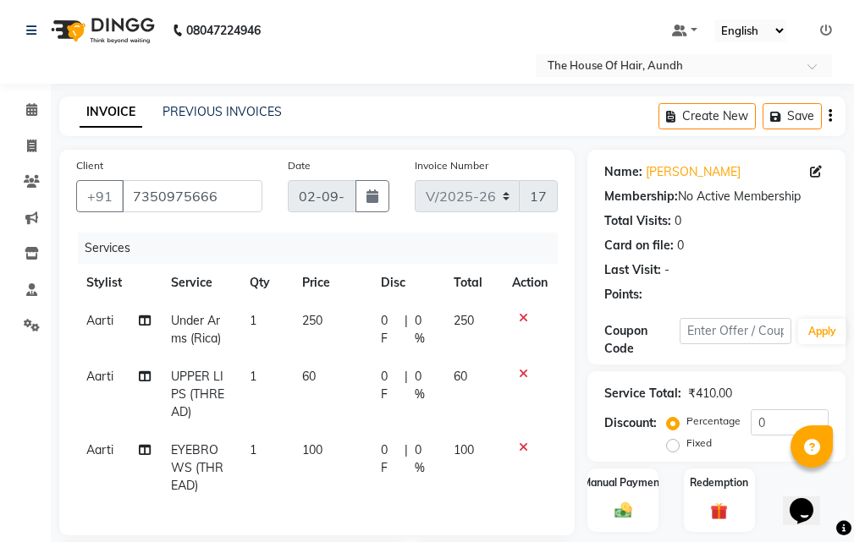
click at [215, 388] on span "UPPER LIPS (THREAD)" at bounding box center [197, 394] width 53 height 51
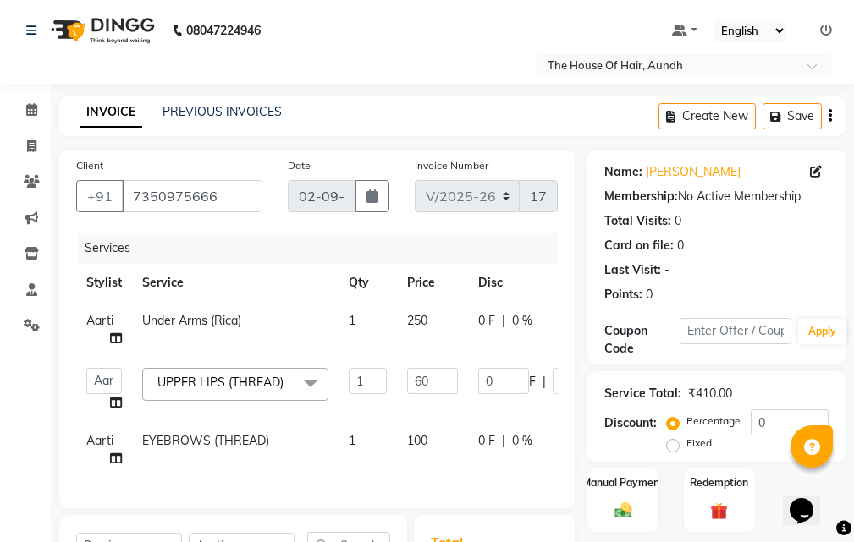
click at [254, 380] on span "UPPER LIPS (THREAD)" at bounding box center [220, 382] width 126 height 15
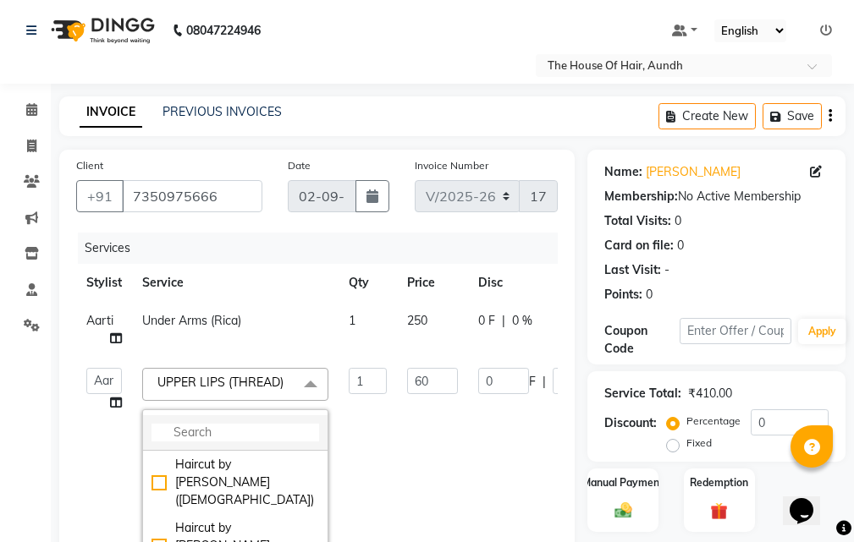
click at [277, 437] on input "multiselect-search" at bounding box center [235, 433] width 168 height 18
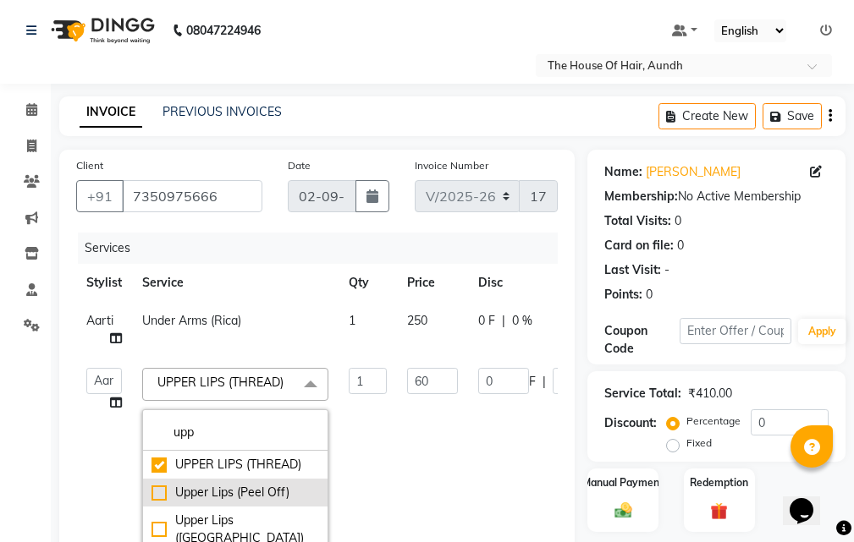
type input "upp"
click at [285, 490] on div "Upper Lips (Peel Off)" at bounding box center [235, 493] width 168 height 18
checkbox input "false"
checkbox input "true"
type input "120"
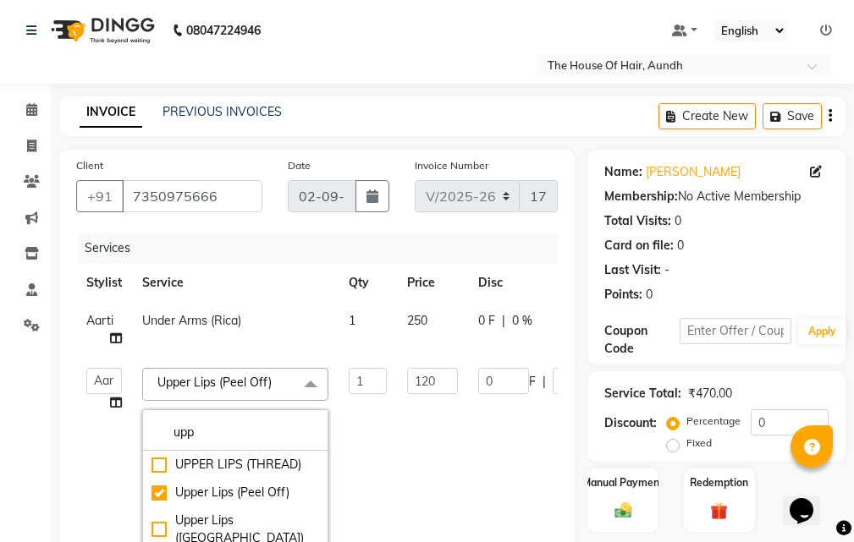
click at [581, 431] on div "Client [PHONE_NUMBER] Date [DATE] Invoice Number V/2025 V/[PHONE_NUMBER] Servic…" at bounding box center [317, 540] width 541 height 781
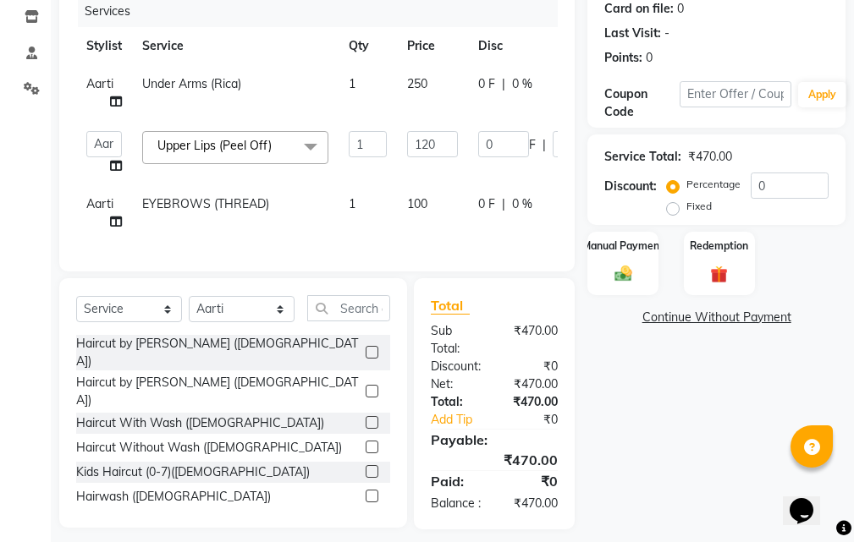
scroll to position [254, 0]
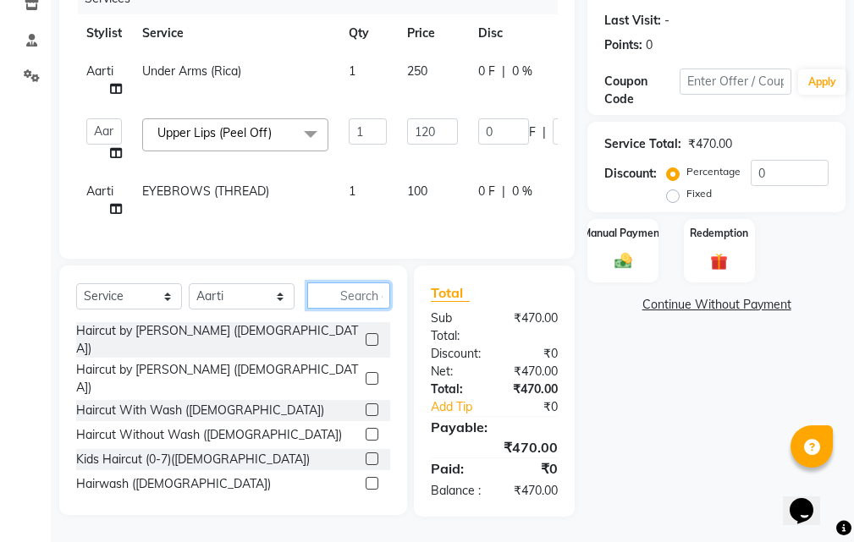
click at [313, 300] on input "text" at bounding box center [348, 296] width 83 height 26
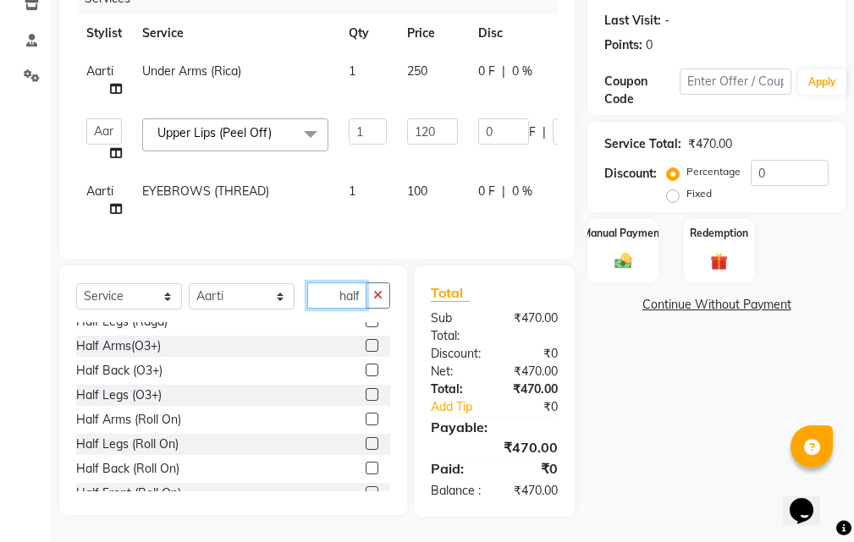
scroll to position [169, 0]
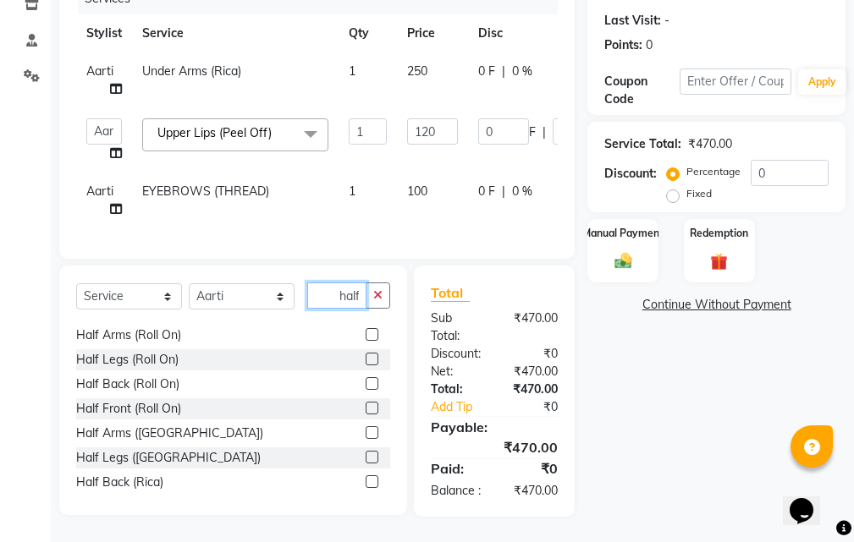
type input "half"
click at [366, 439] on label at bounding box center [372, 432] width 13 height 13
click at [366, 439] on input "checkbox" at bounding box center [371, 433] width 11 height 11
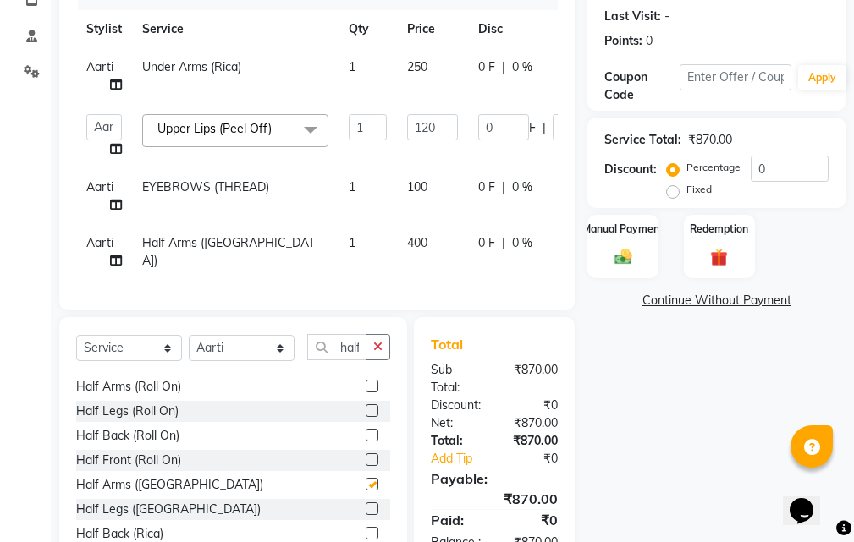
checkbox input "false"
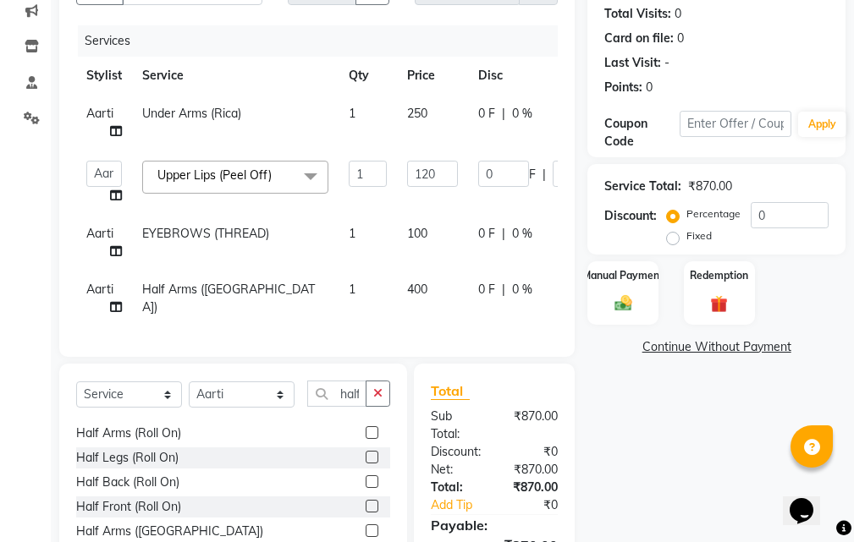
scroll to position [169, 0]
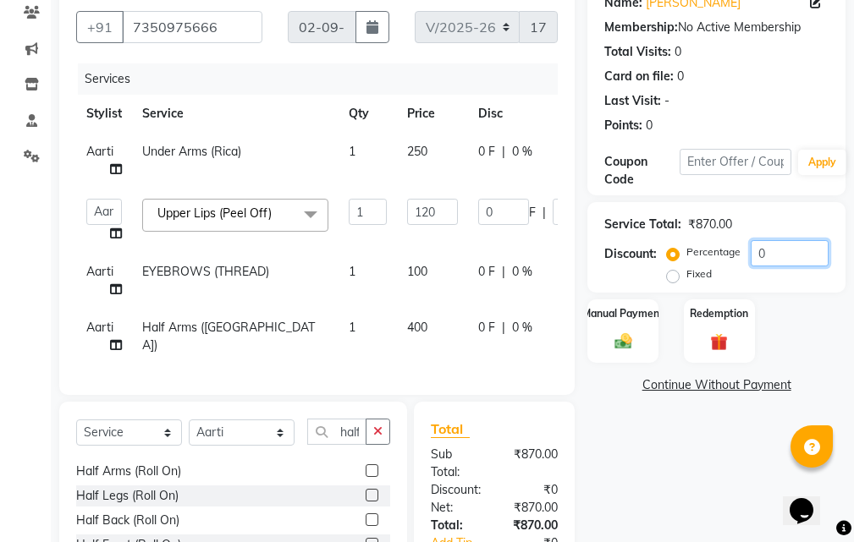
click at [760, 249] on input "0" at bounding box center [790, 253] width 78 height 26
type input "20"
type input "24"
type input "20"
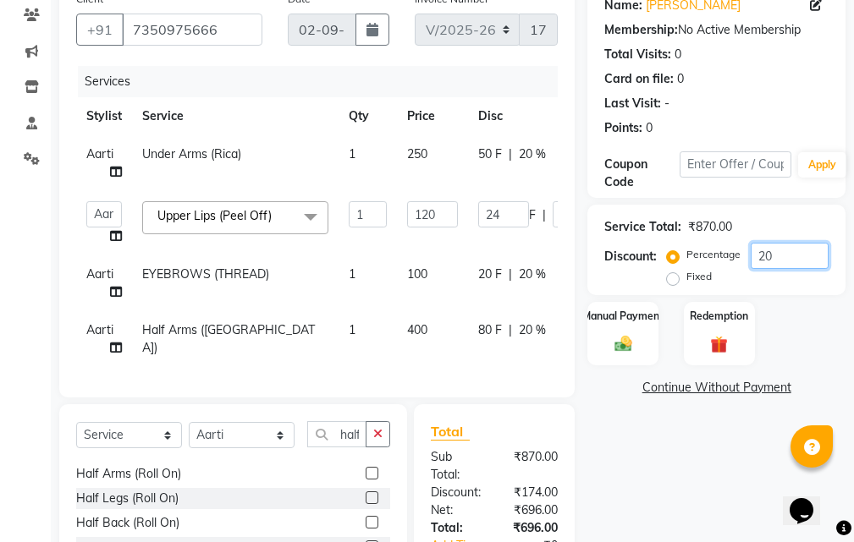
scroll to position [251, 0]
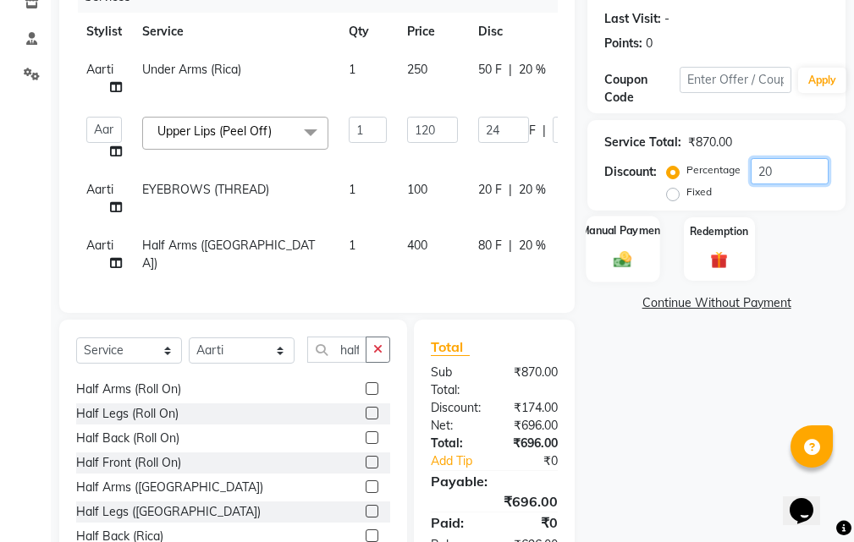
type input "20"
click at [619, 252] on img at bounding box center [622, 260] width 29 height 20
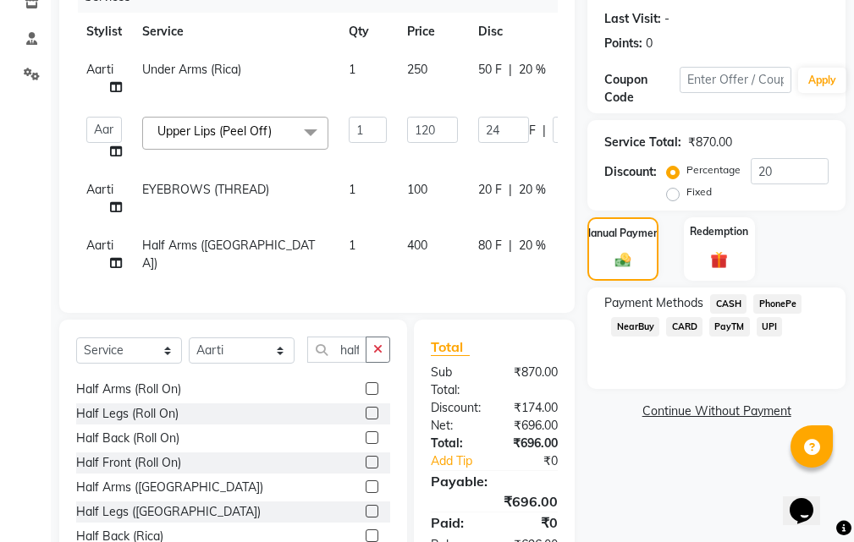
click at [732, 301] on span "CASH" at bounding box center [728, 303] width 36 height 19
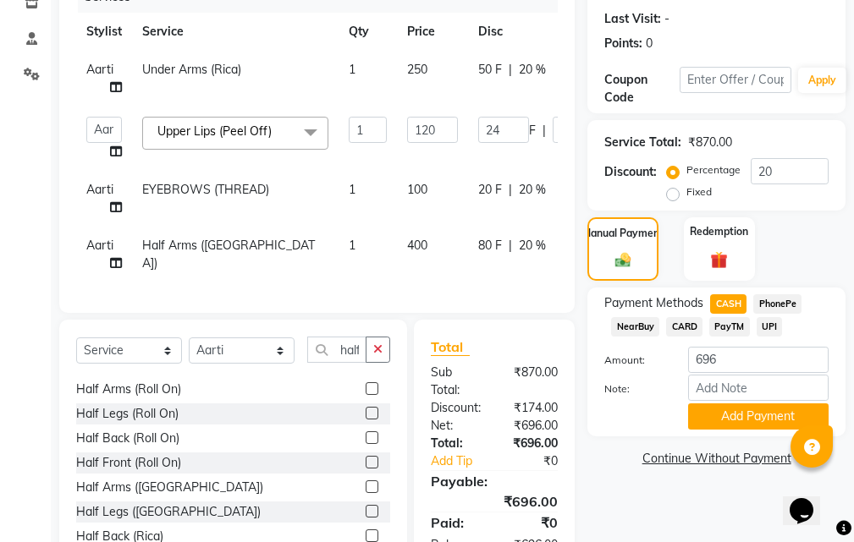
scroll to position [336, 0]
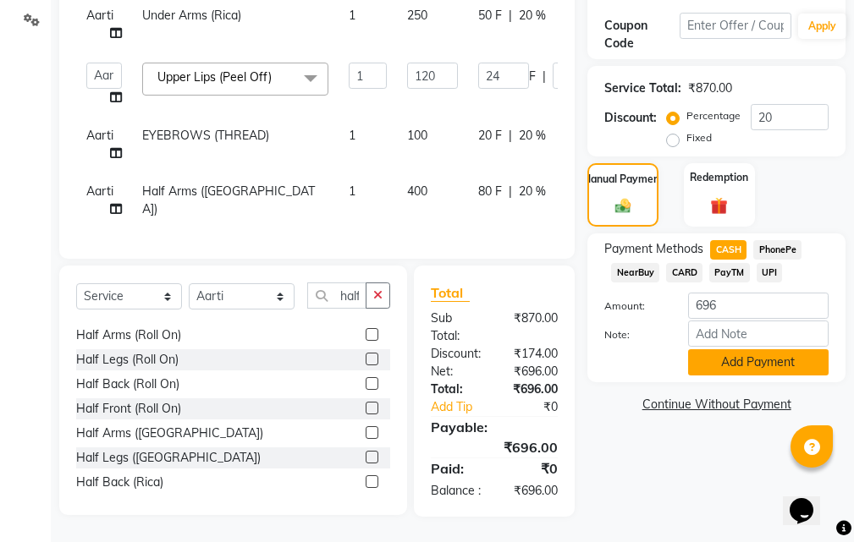
click at [746, 349] on button "Add Payment" at bounding box center [758, 362] width 140 height 26
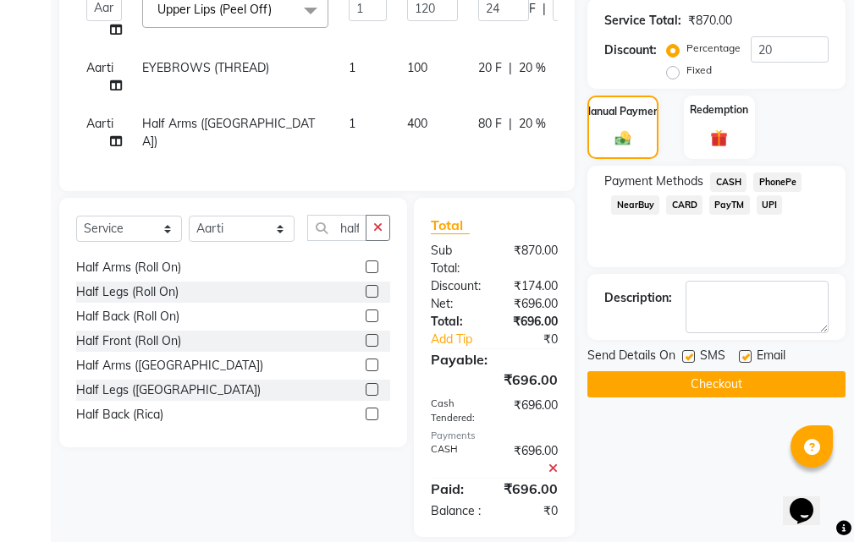
scroll to position [424, 0]
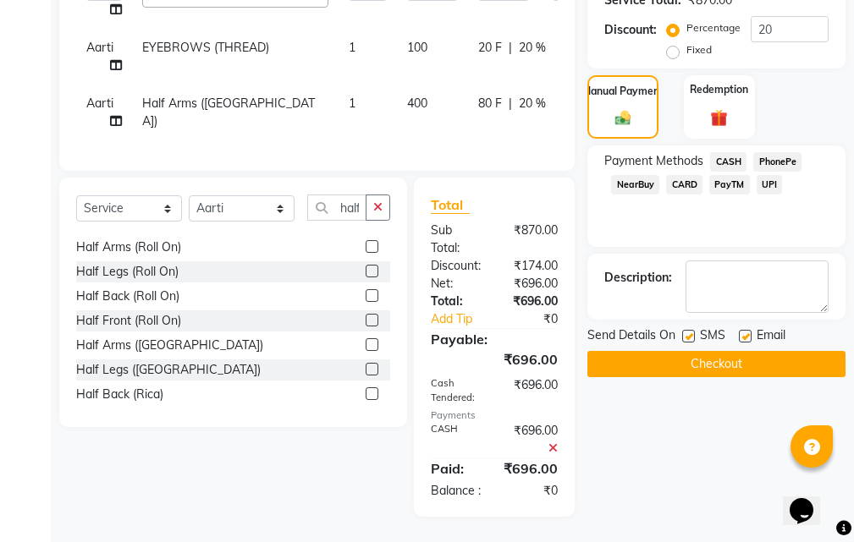
click at [749, 351] on button "Checkout" at bounding box center [716, 364] width 258 height 26
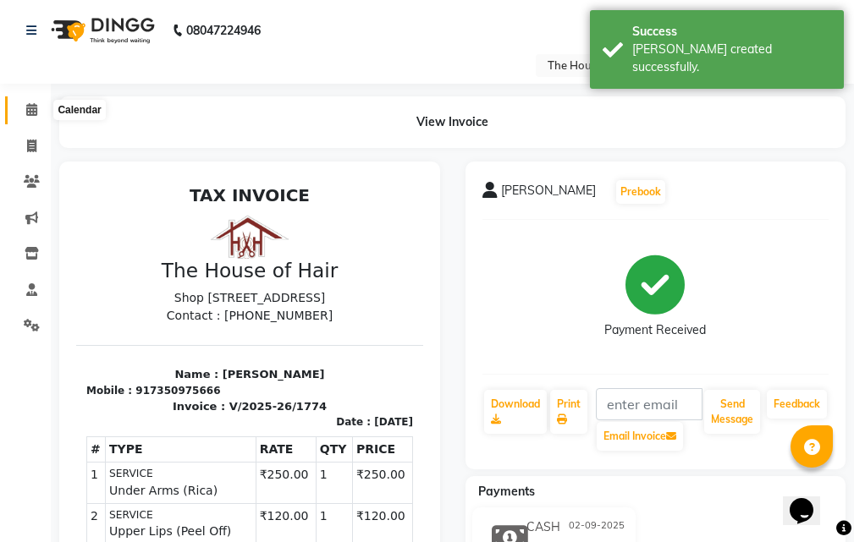
click at [28, 109] on icon at bounding box center [31, 109] width 11 height 13
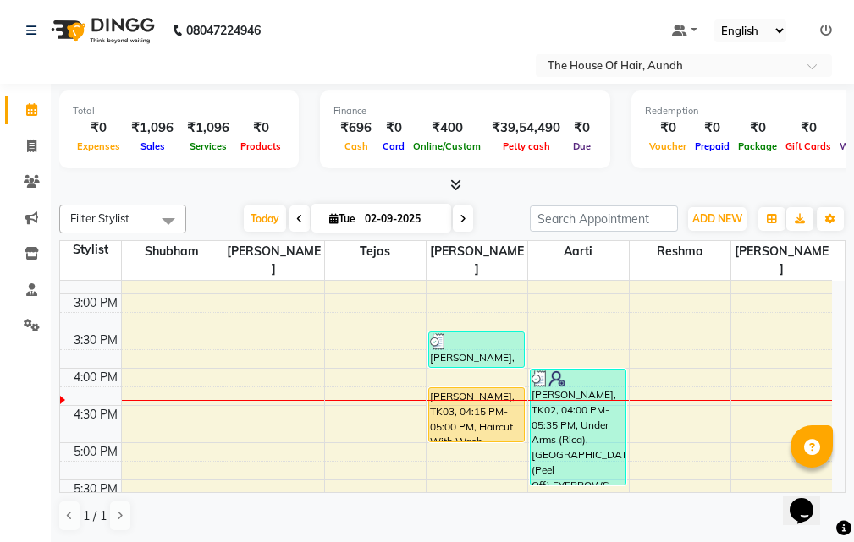
scroll to position [592, 0]
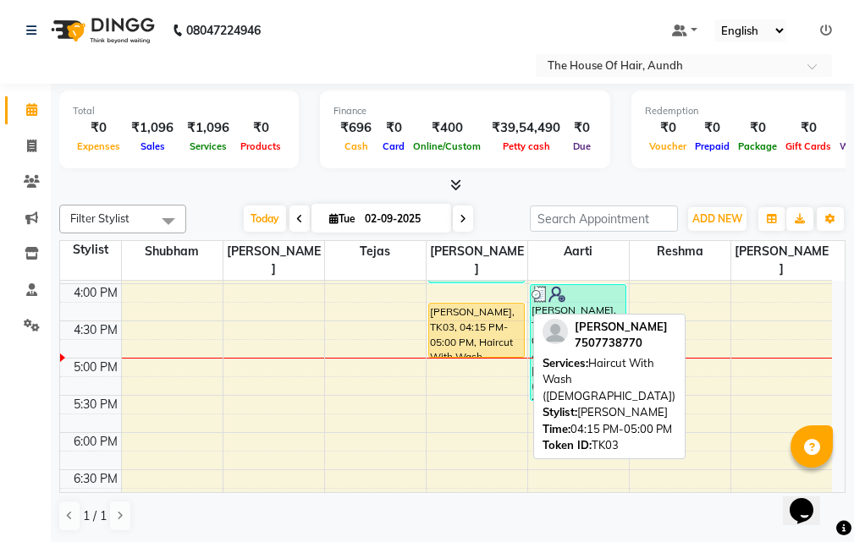
click at [465, 322] on div "[PERSON_NAME], TK03, 04:15 PM-05:00 PM, Haircut With Wash ([DEMOGRAPHIC_DATA])" at bounding box center [476, 330] width 95 height 53
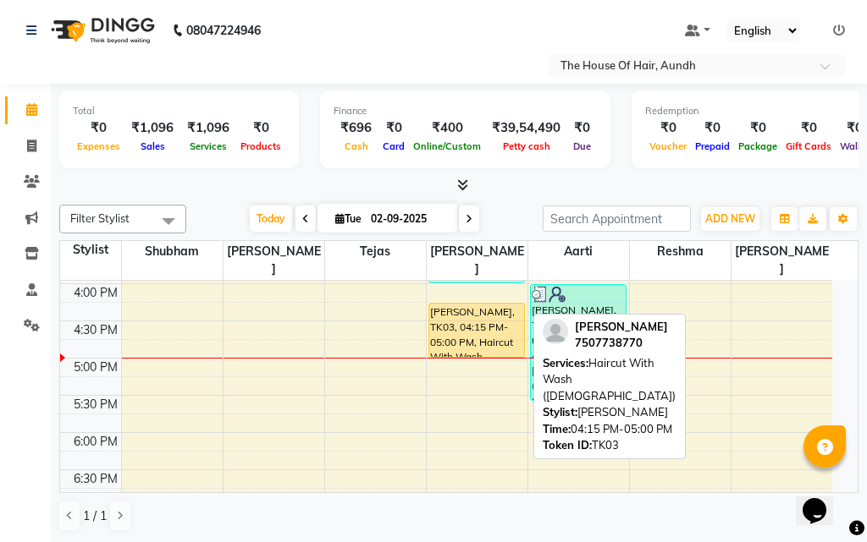
select select "1"
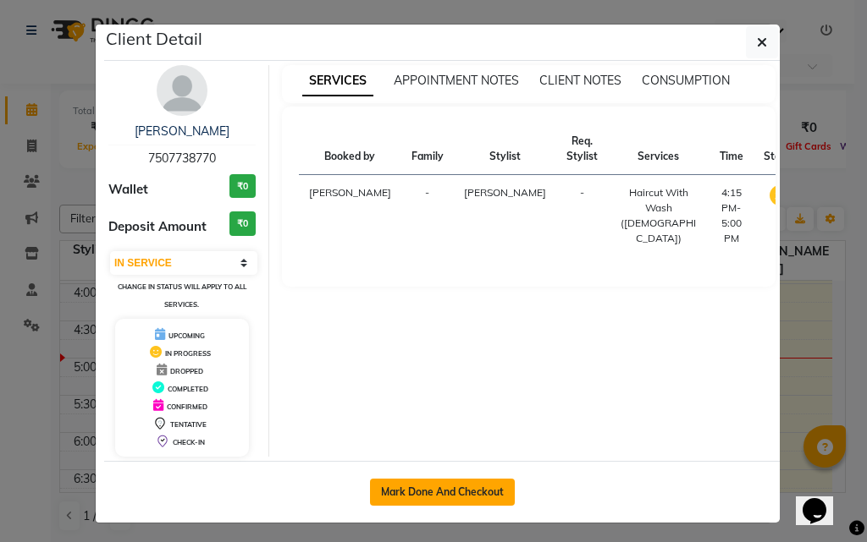
click at [447, 498] on button "Mark Done And Checkout" at bounding box center [442, 492] width 145 height 27
select select "26"
select select "service"
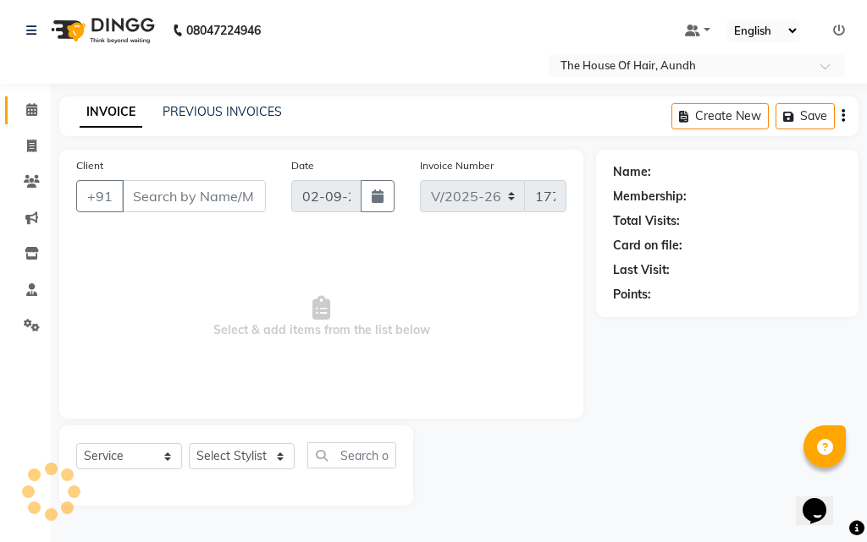
type input "7507738770"
select select "32779"
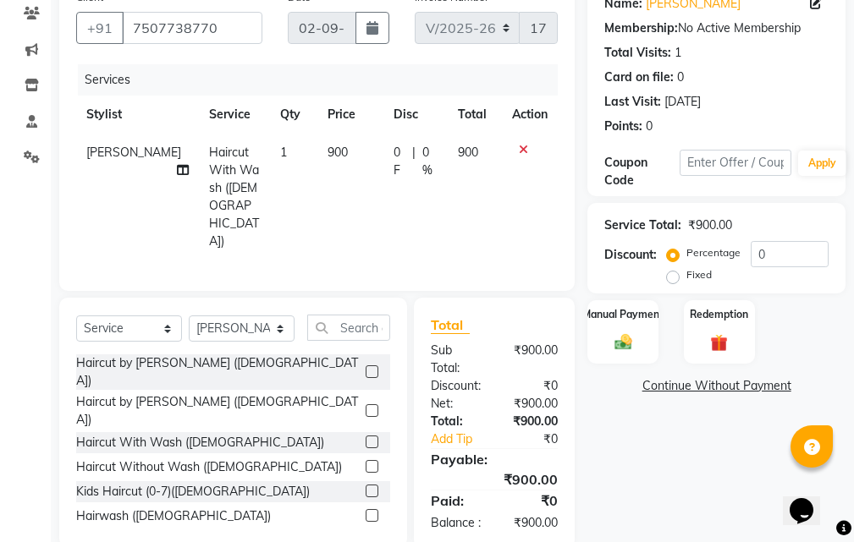
scroll to position [169, 0]
click at [613, 334] on img at bounding box center [622, 342] width 29 height 20
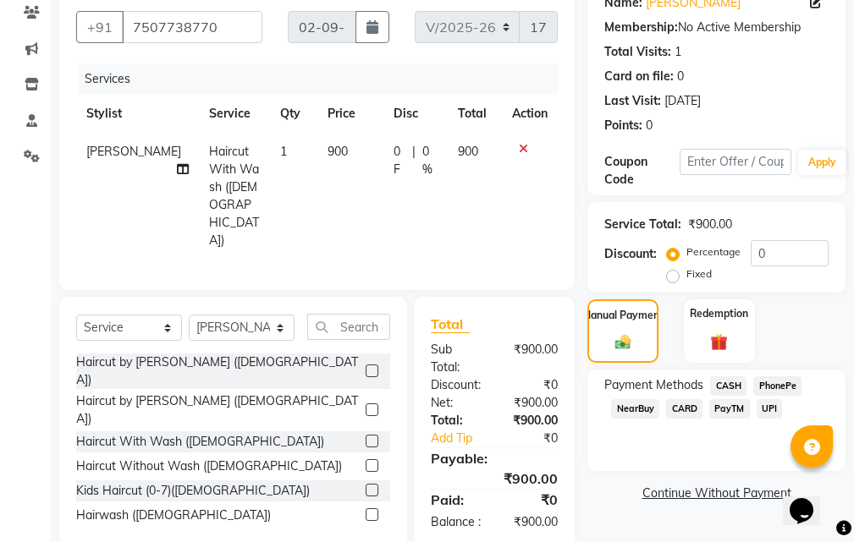
scroll to position [195, 0]
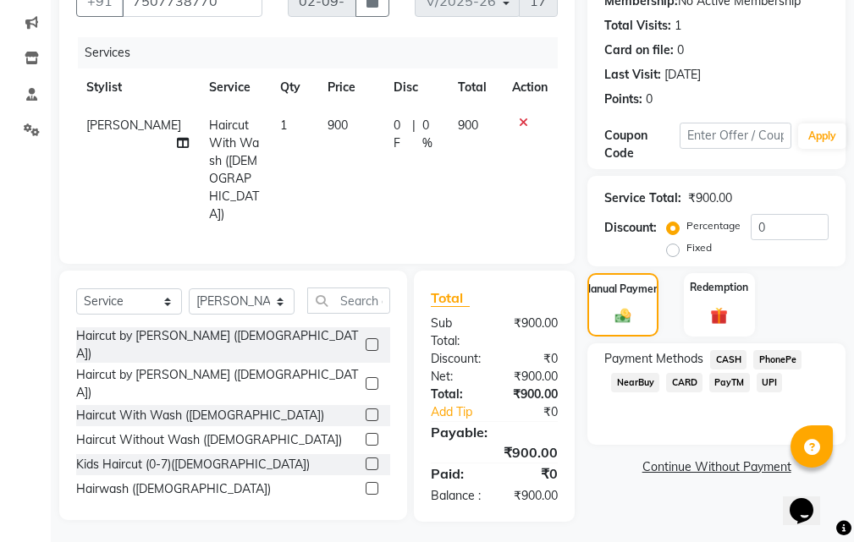
click at [772, 379] on span "UPI" at bounding box center [770, 382] width 26 height 19
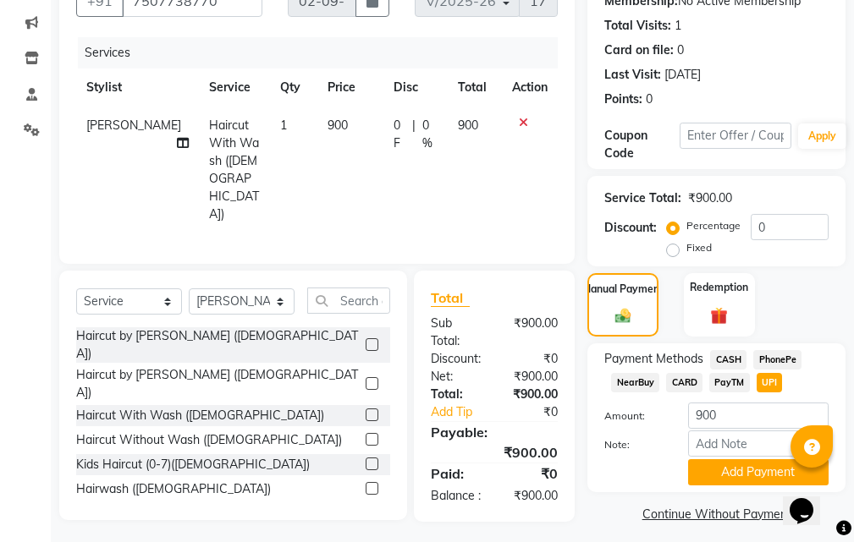
scroll to position [206, 0]
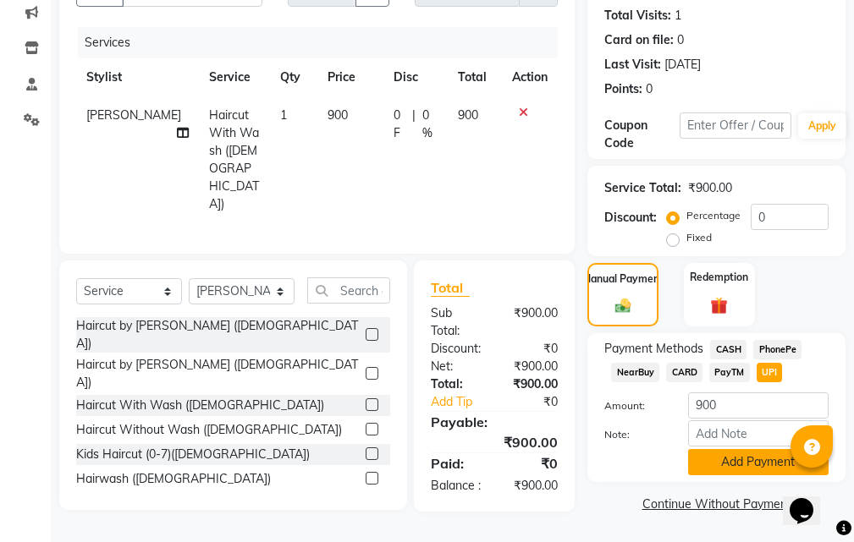
click at [718, 464] on button "Add Payment" at bounding box center [758, 462] width 140 height 26
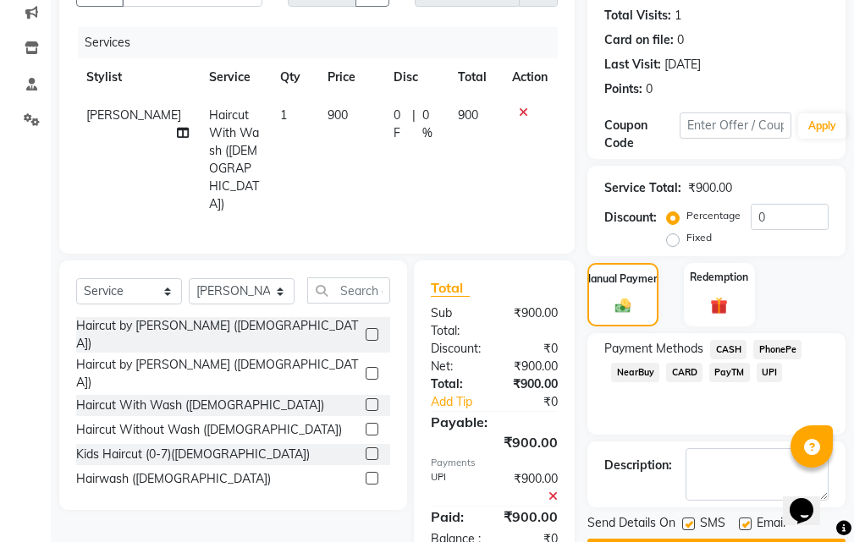
scroll to position [254, 0]
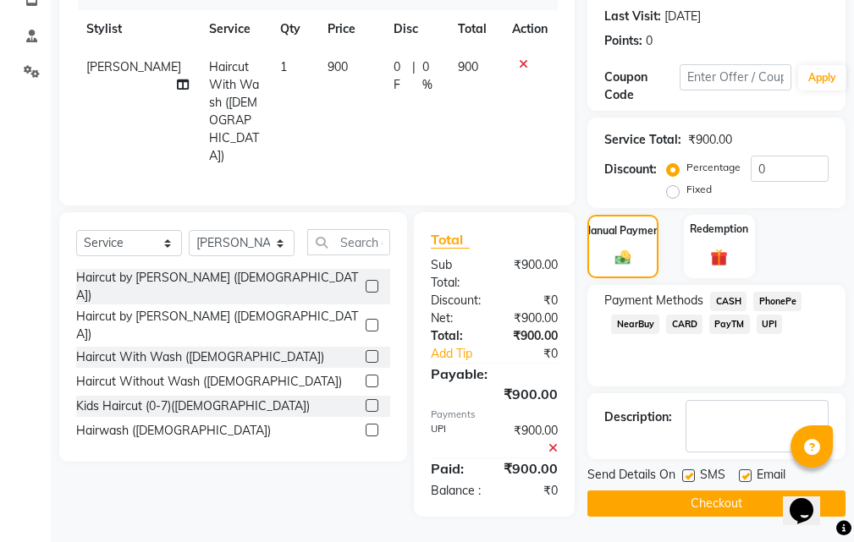
click at [661, 511] on button "Checkout" at bounding box center [716, 504] width 258 height 26
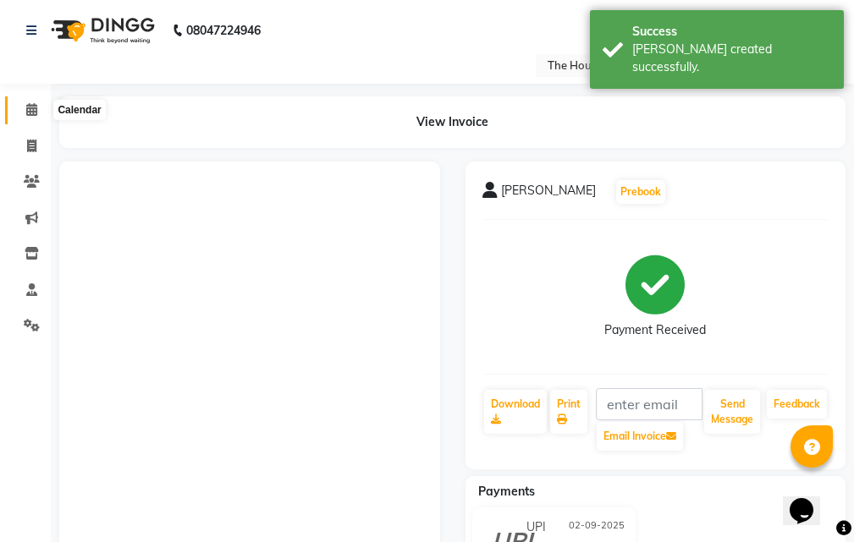
click at [27, 107] on icon at bounding box center [31, 109] width 11 height 13
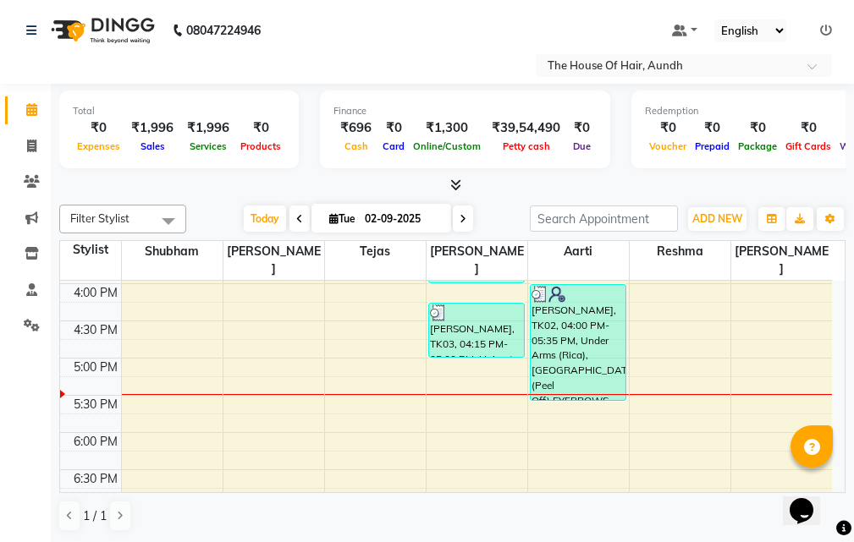
scroll to position [508, 0]
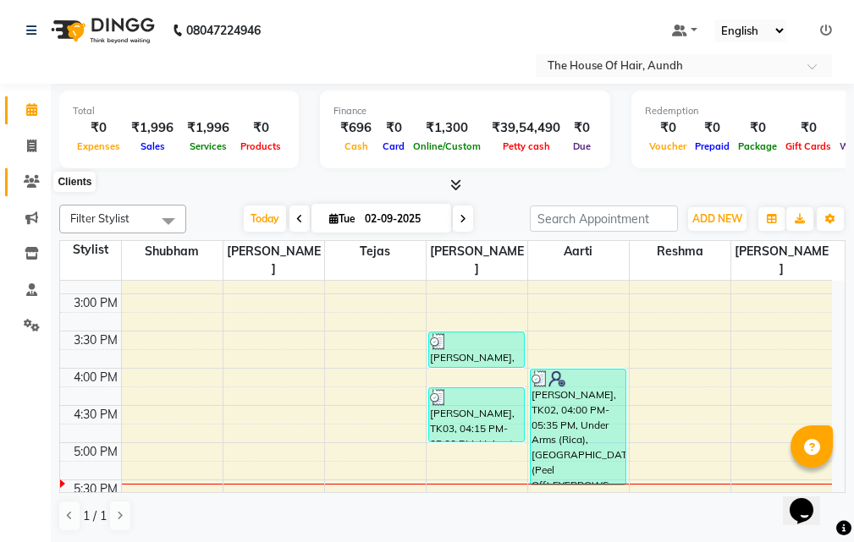
click at [31, 177] on icon at bounding box center [32, 181] width 16 height 13
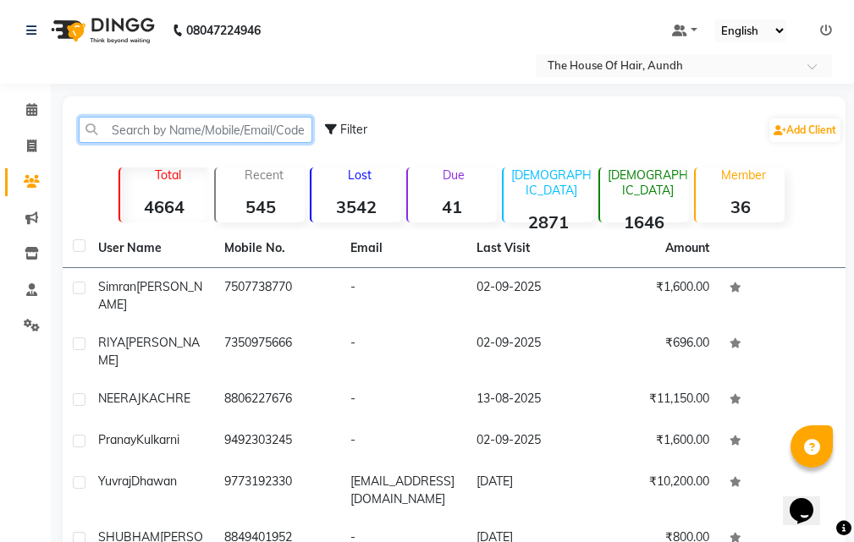
click at [199, 122] on input "text" at bounding box center [196, 130] width 234 height 26
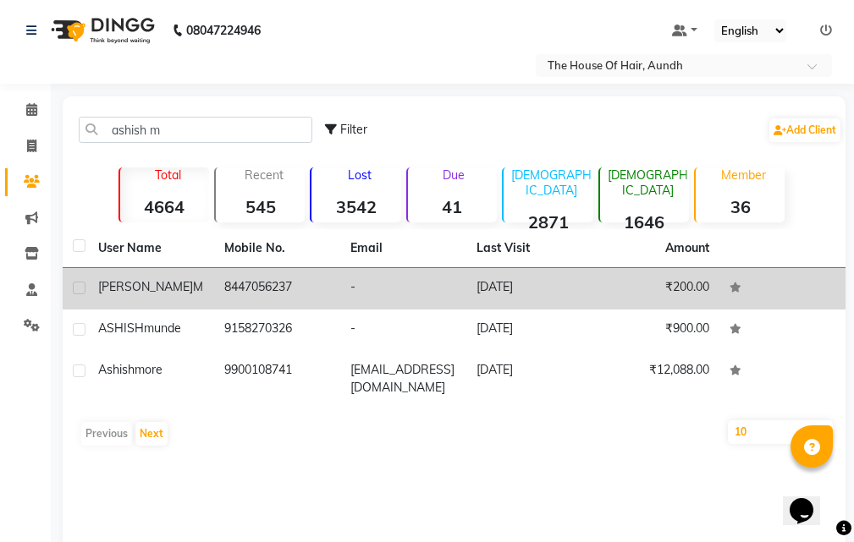
click at [270, 291] on td "8447056237" at bounding box center [277, 288] width 126 height 41
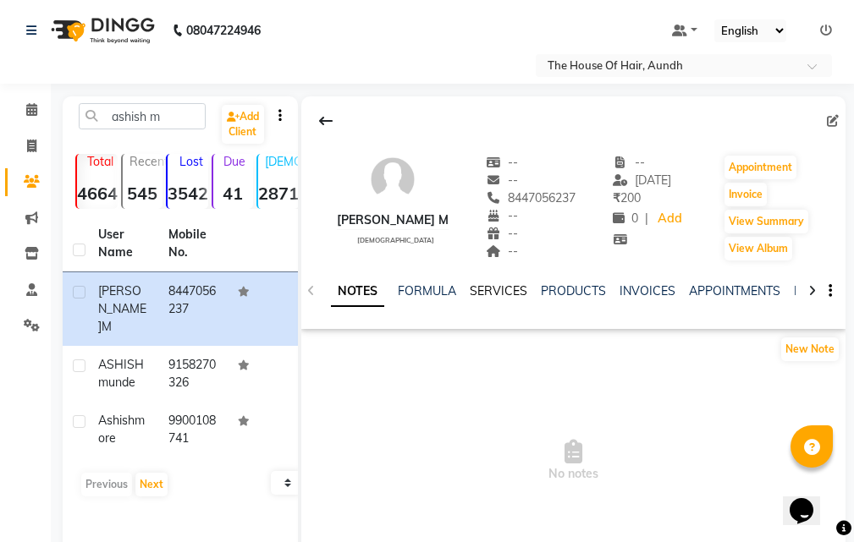
click at [492, 288] on link "SERVICES" at bounding box center [499, 290] width 58 height 15
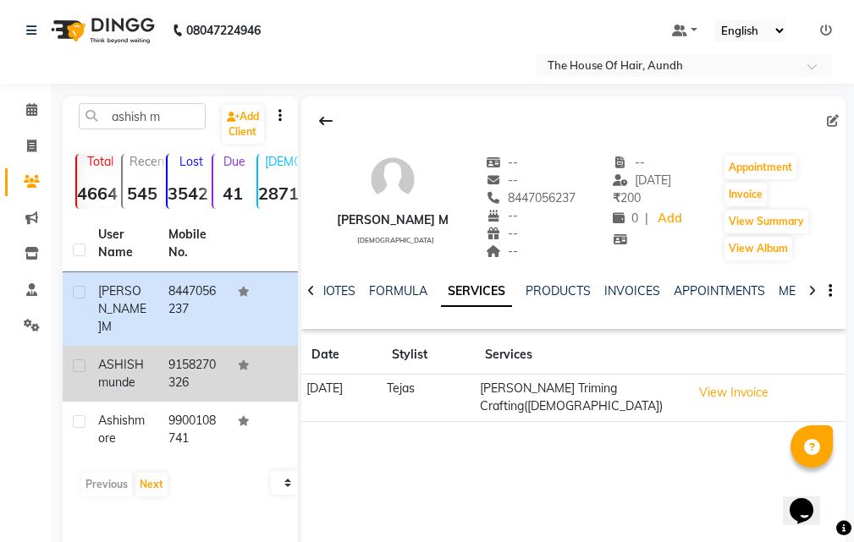
scroll to position [85, 0]
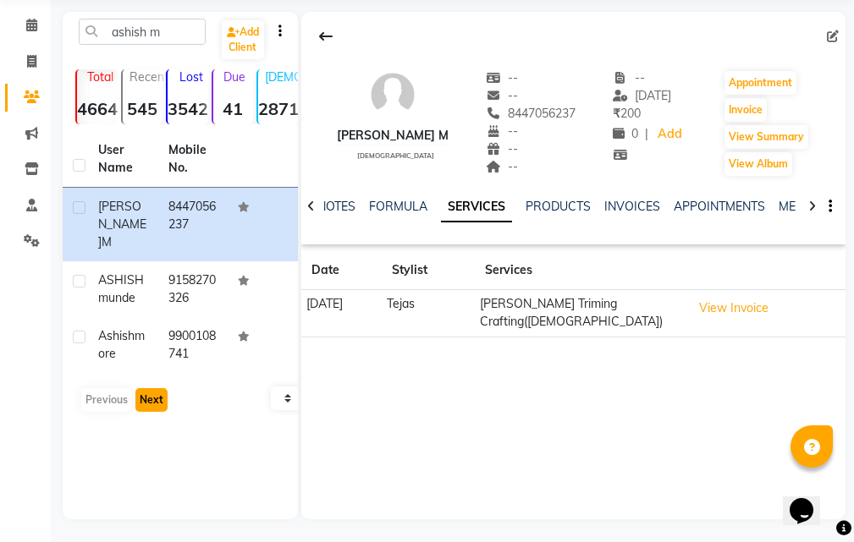
click at [151, 388] on button "Next" at bounding box center [151, 400] width 32 height 24
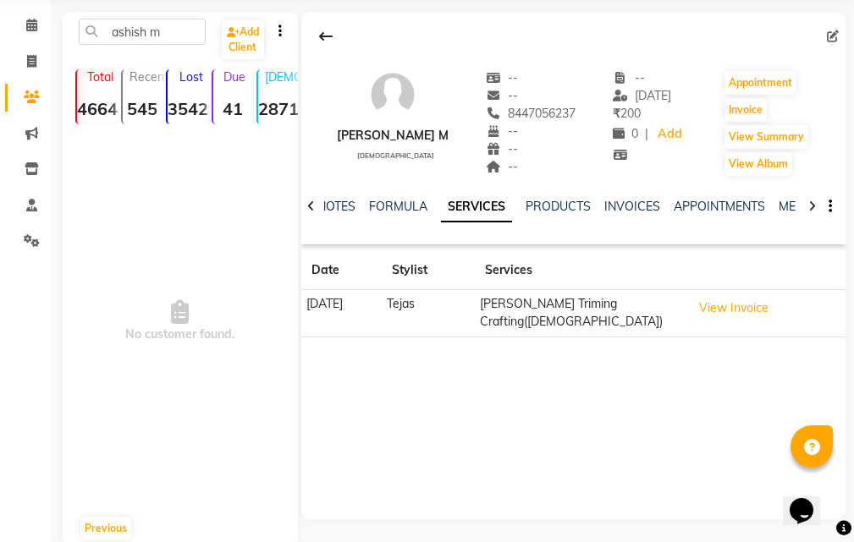
scroll to position [0, 0]
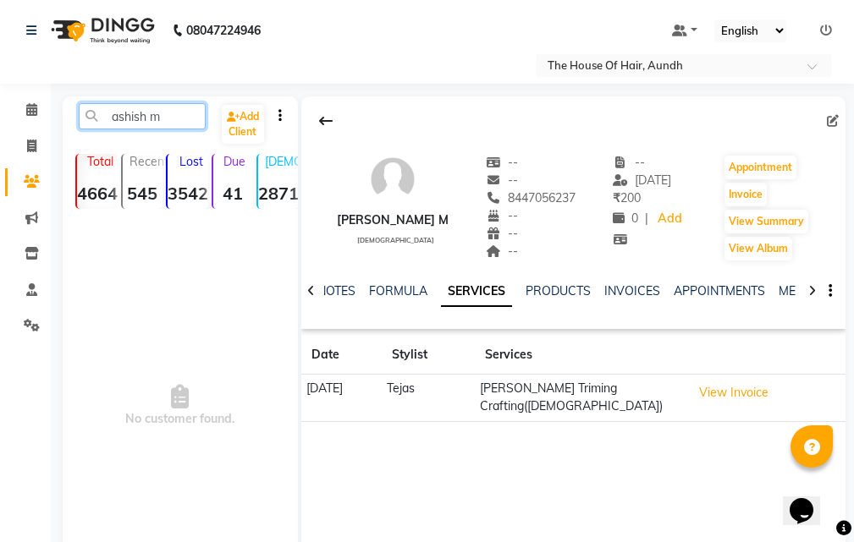
click at [172, 117] on input "ashish m" at bounding box center [142, 116] width 127 height 26
type input "a"
type input "meena"
click at [26, 107] on icon at bounding box center [31, 109] width 11 height 13
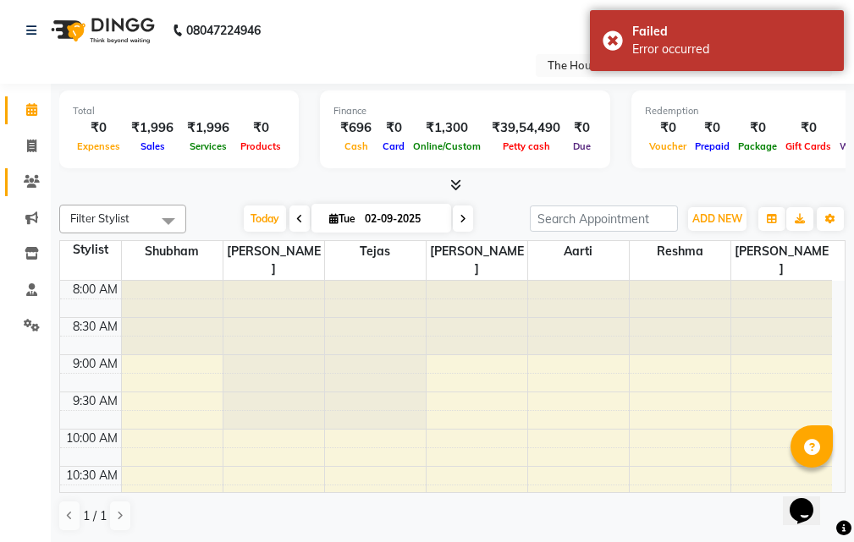
click at [35, 183] on icon at bounding box center [32, 181] width 16 height 13
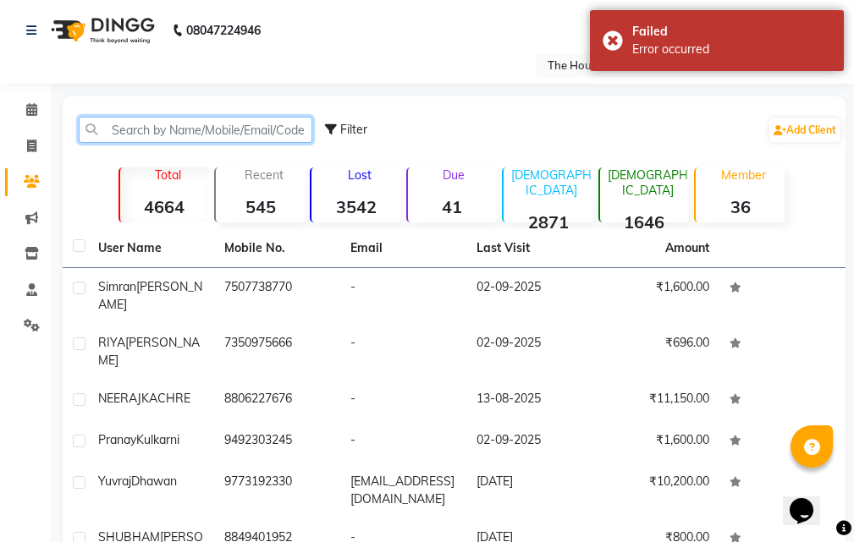
click at [151, 125] on input "text" at bounding box center [196, 130] width 234 height 26
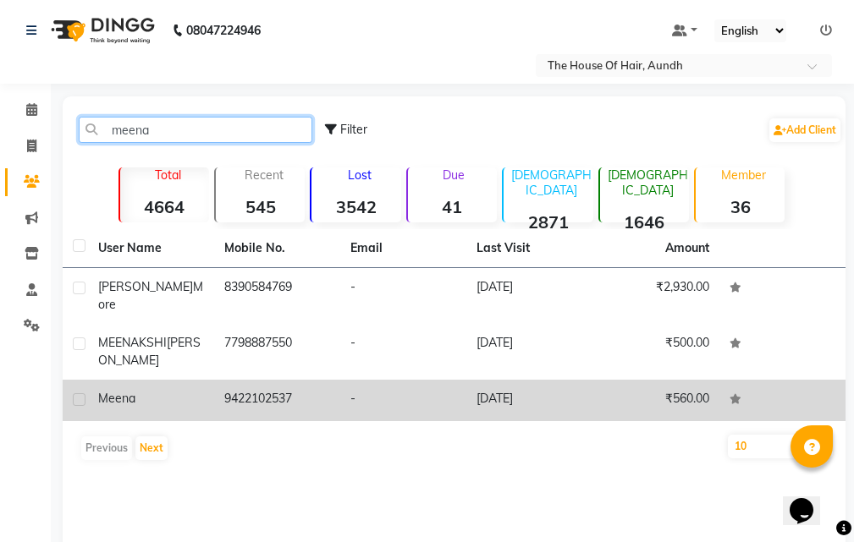
type input "meena"
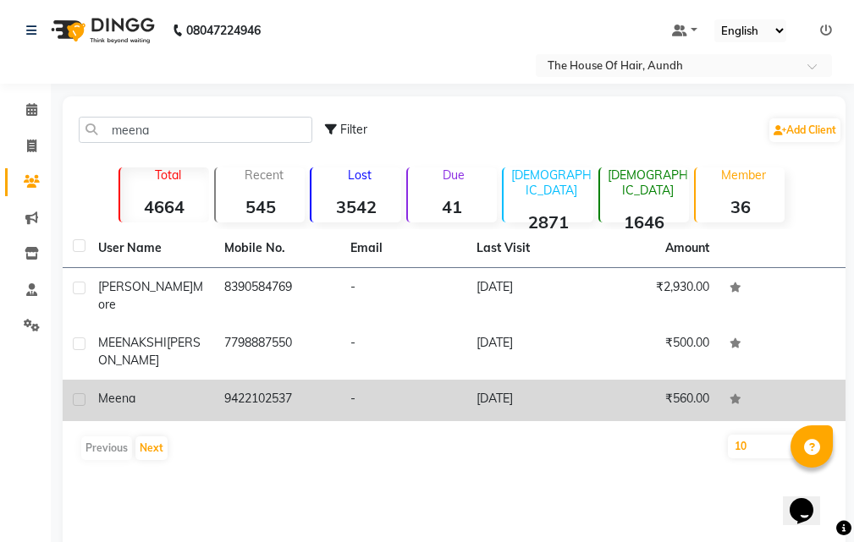
click at [293, 384] on td "9422102537" at bounding box center [277, 400] width 126 height 41
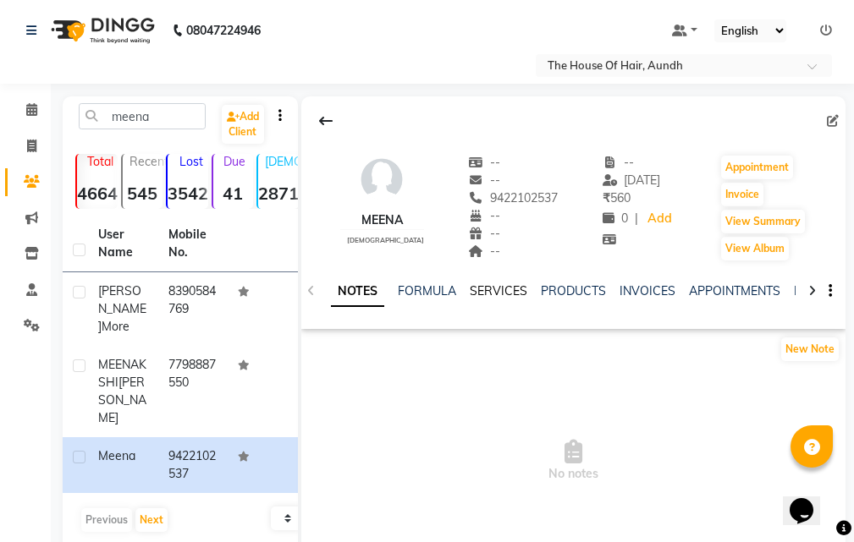
click at [503, 293] on link "SERVICES" at bounding box center [499, 290] width 58 height 15
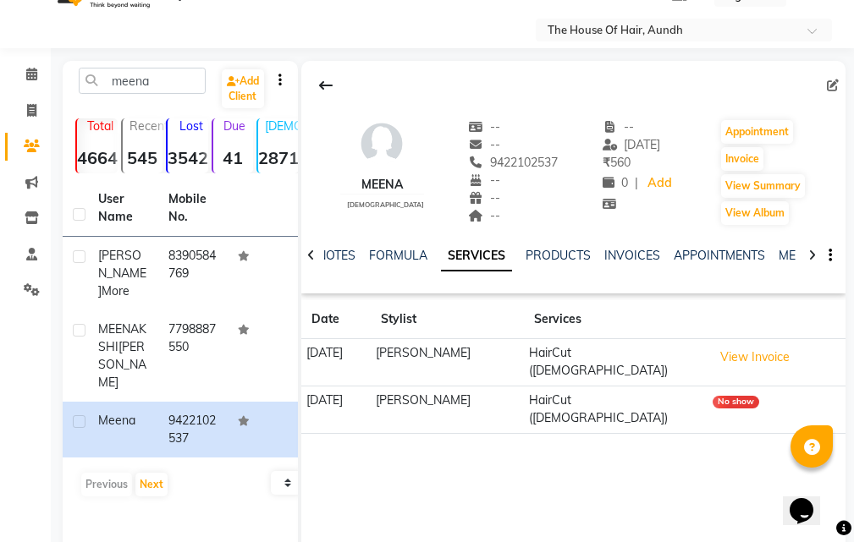
scroll to position [87, 0]
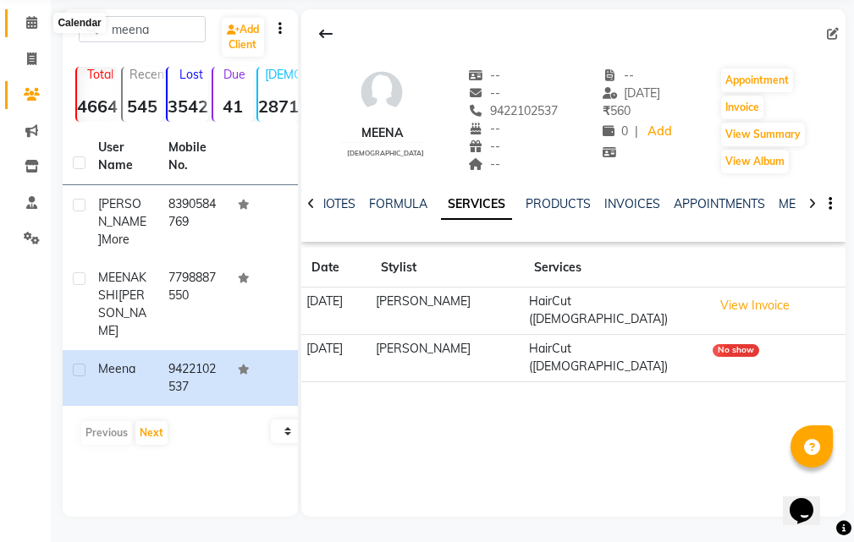
click at [29, 21] on icon at bounding box center [31, 22] width 11 height 13
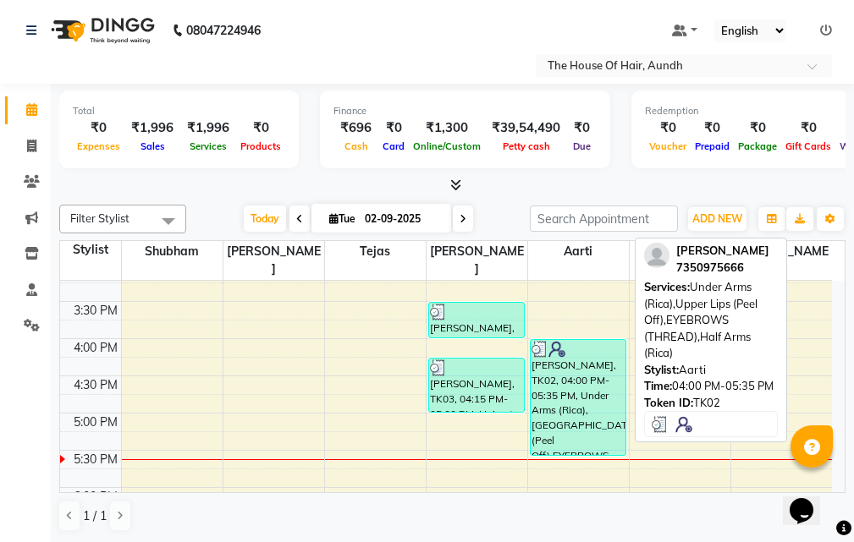
scroll to position [508, 0]
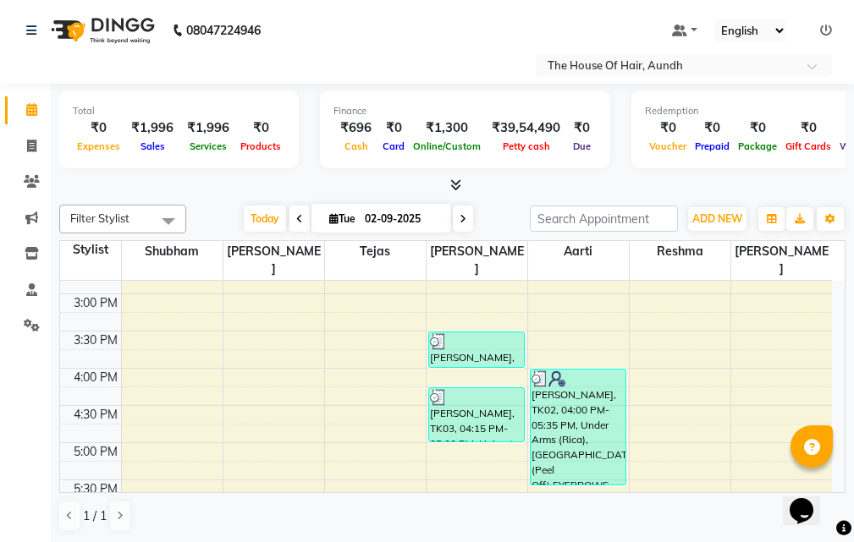
click at [463, 224] on span at bounding box center [463, 219] width 20 height 26
type input "[DATE]"
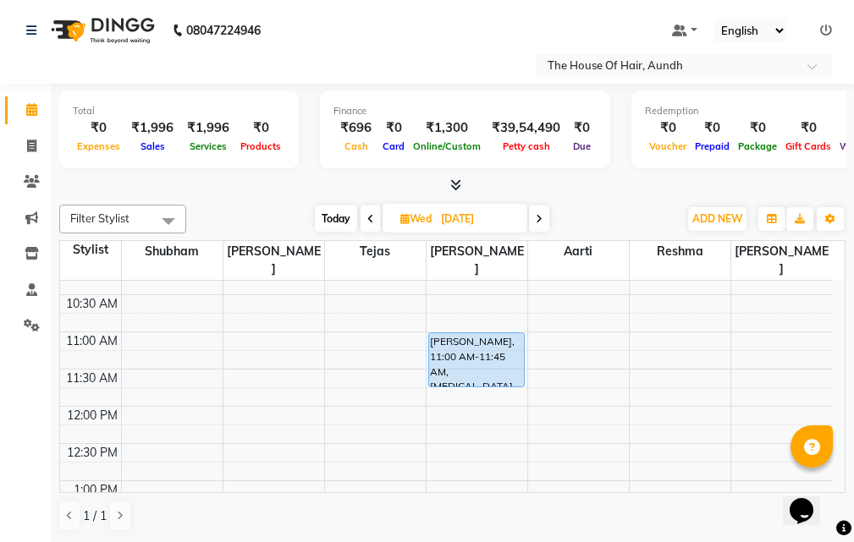
scroll to position [169, 0]
